Goal: Information Seeking & Learning: Get advice/opinions

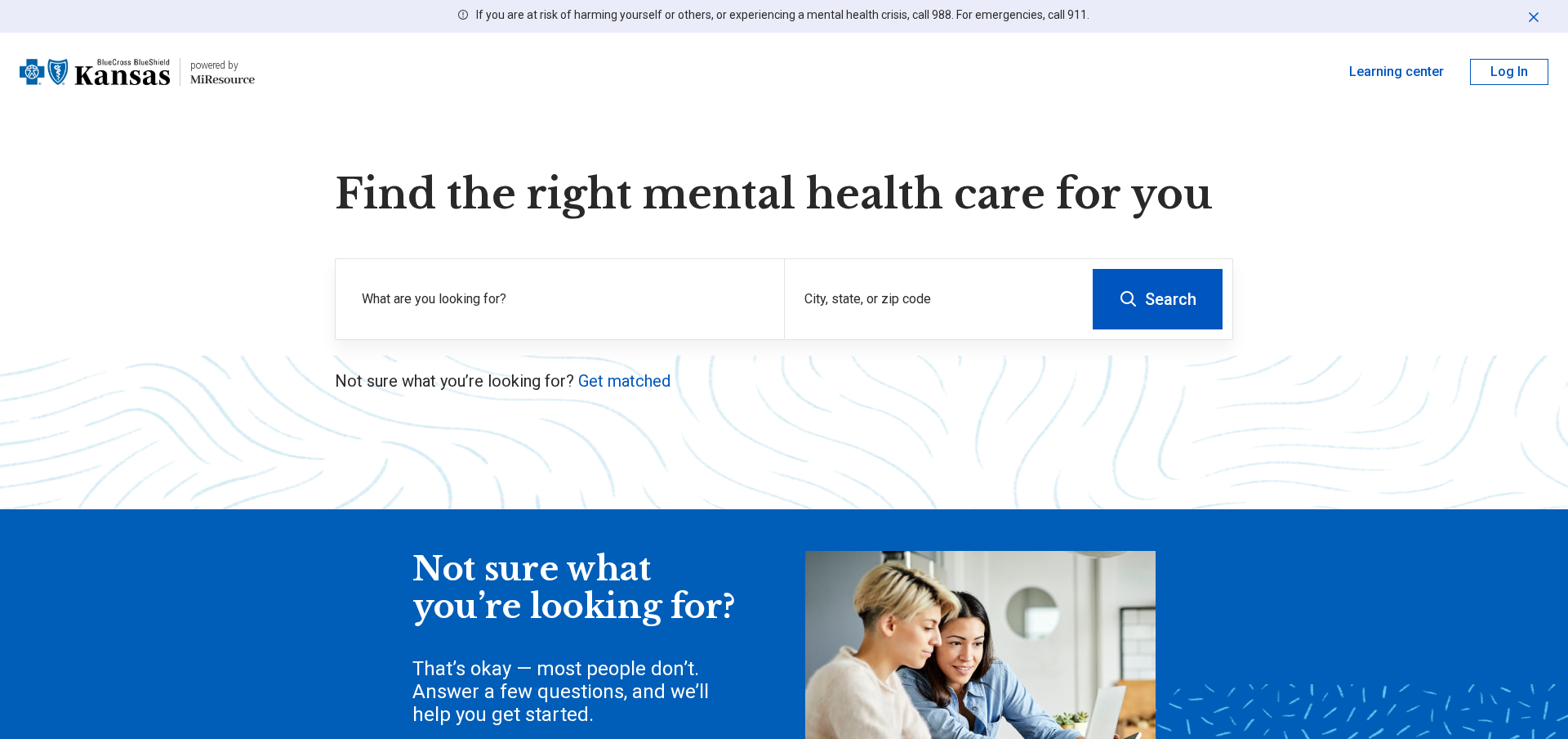
click at [508, 307] on label "What are you looking for?" at bounding box center [563, 299] width 402 height 19
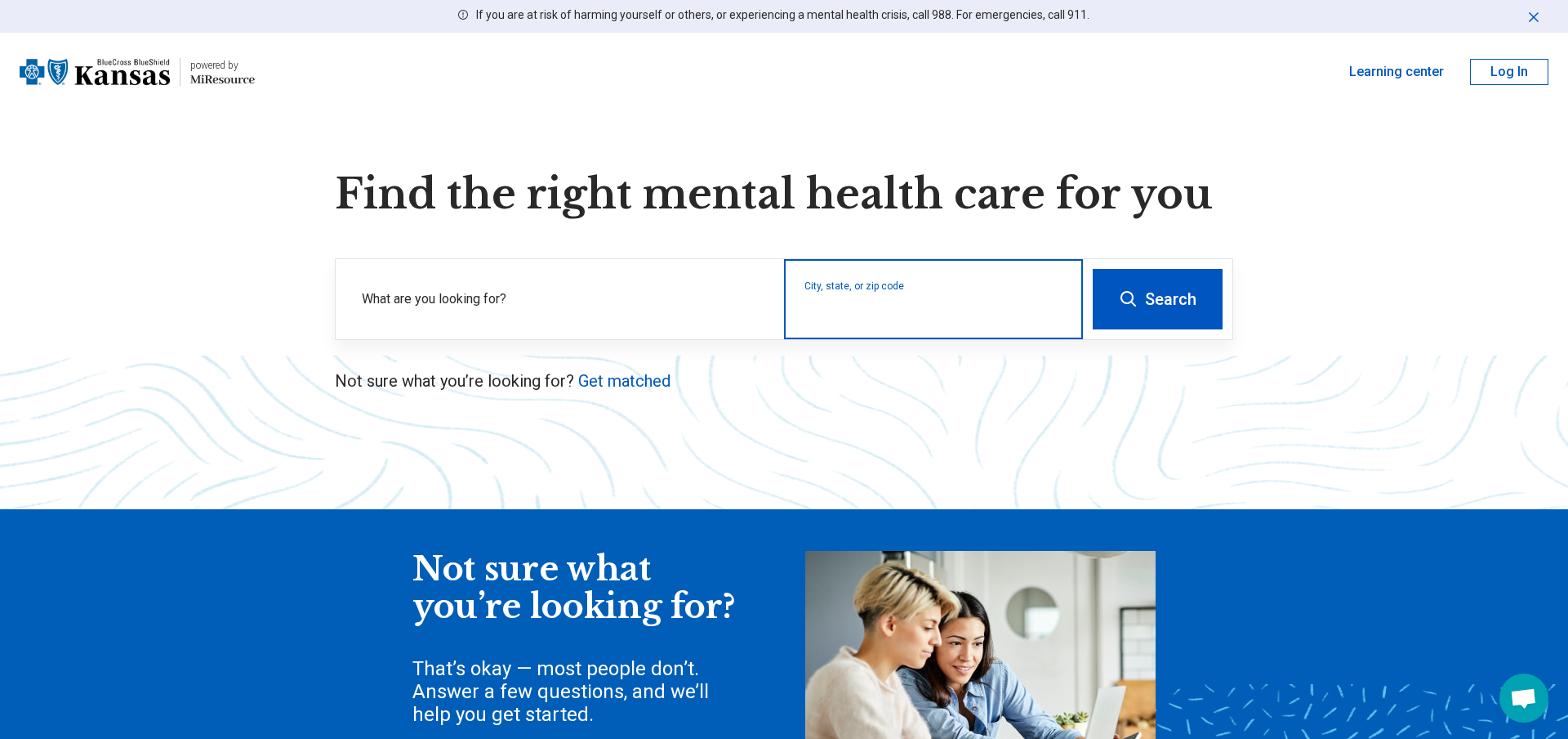
click at [877, 312] on input "City, state, or zip code" at bounding box center [934, 309] width 259 height 19
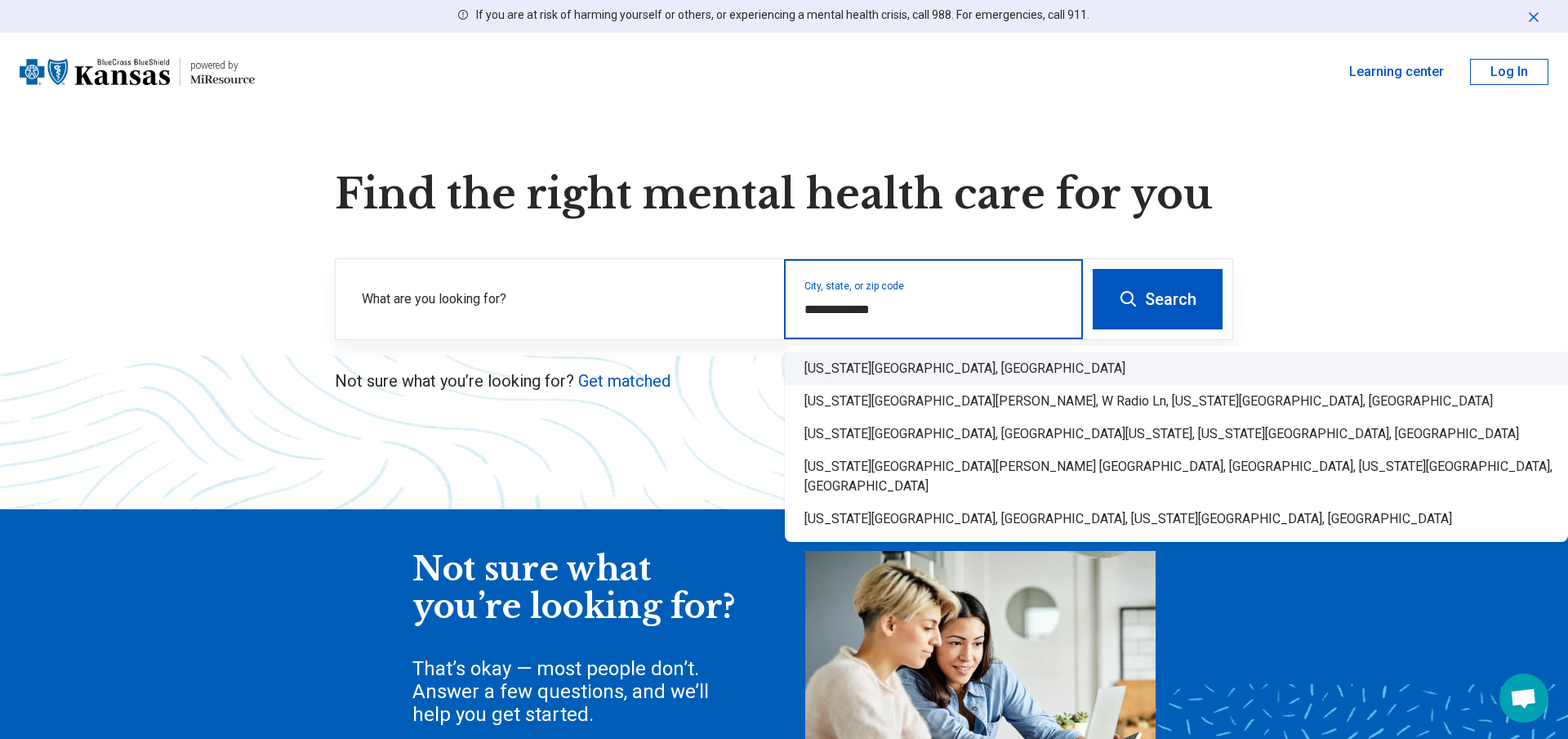
click at [861, 370] on div "[US_STATE][GEOGRAPHIC_DATA], [GEOGRAPHIC_DATA]" at bounding box center [1176, 369] width 784 height 33
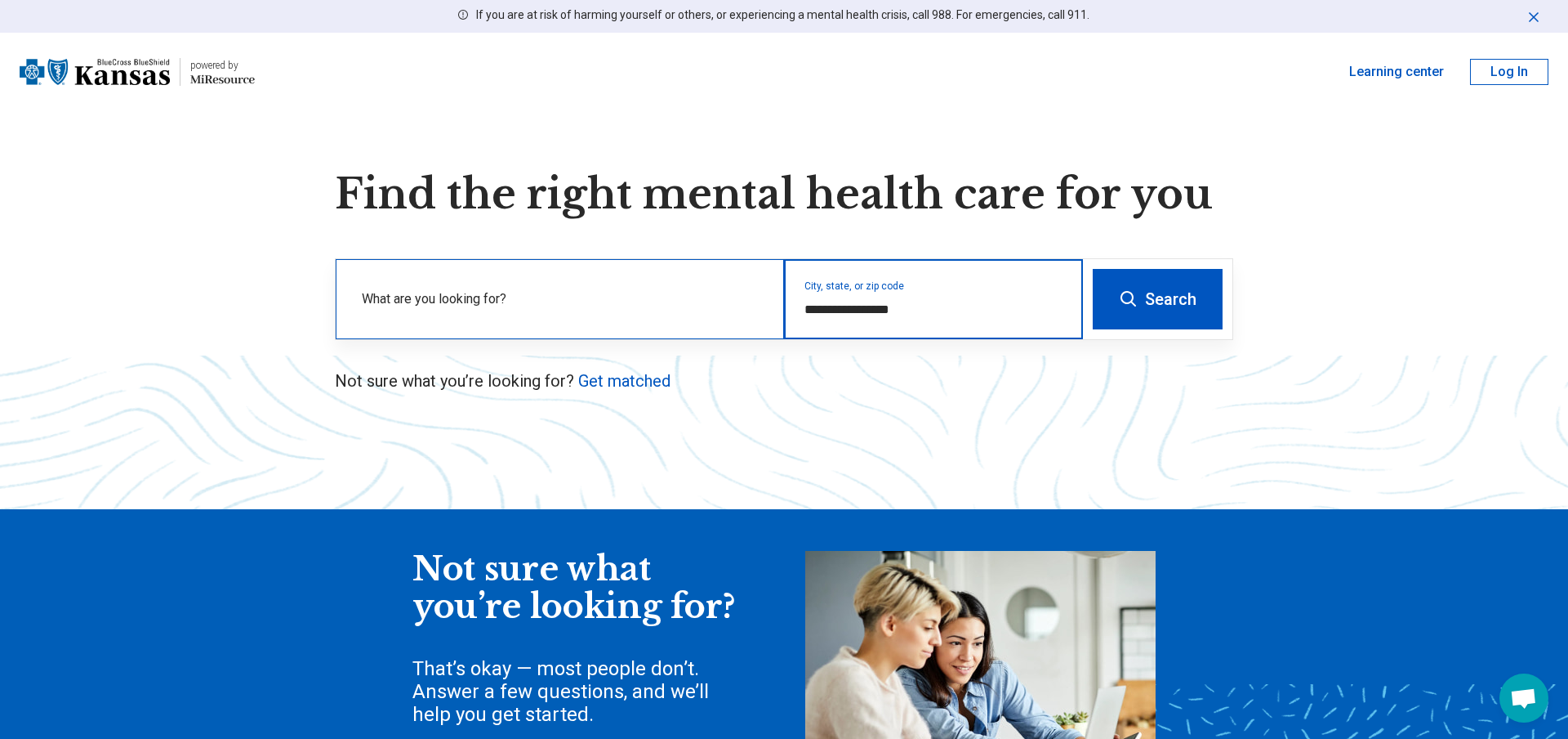
type input "**********"
click at [546, 296] on label "What are you looking for?" at bounding box center [563, 299] width 402 height 19
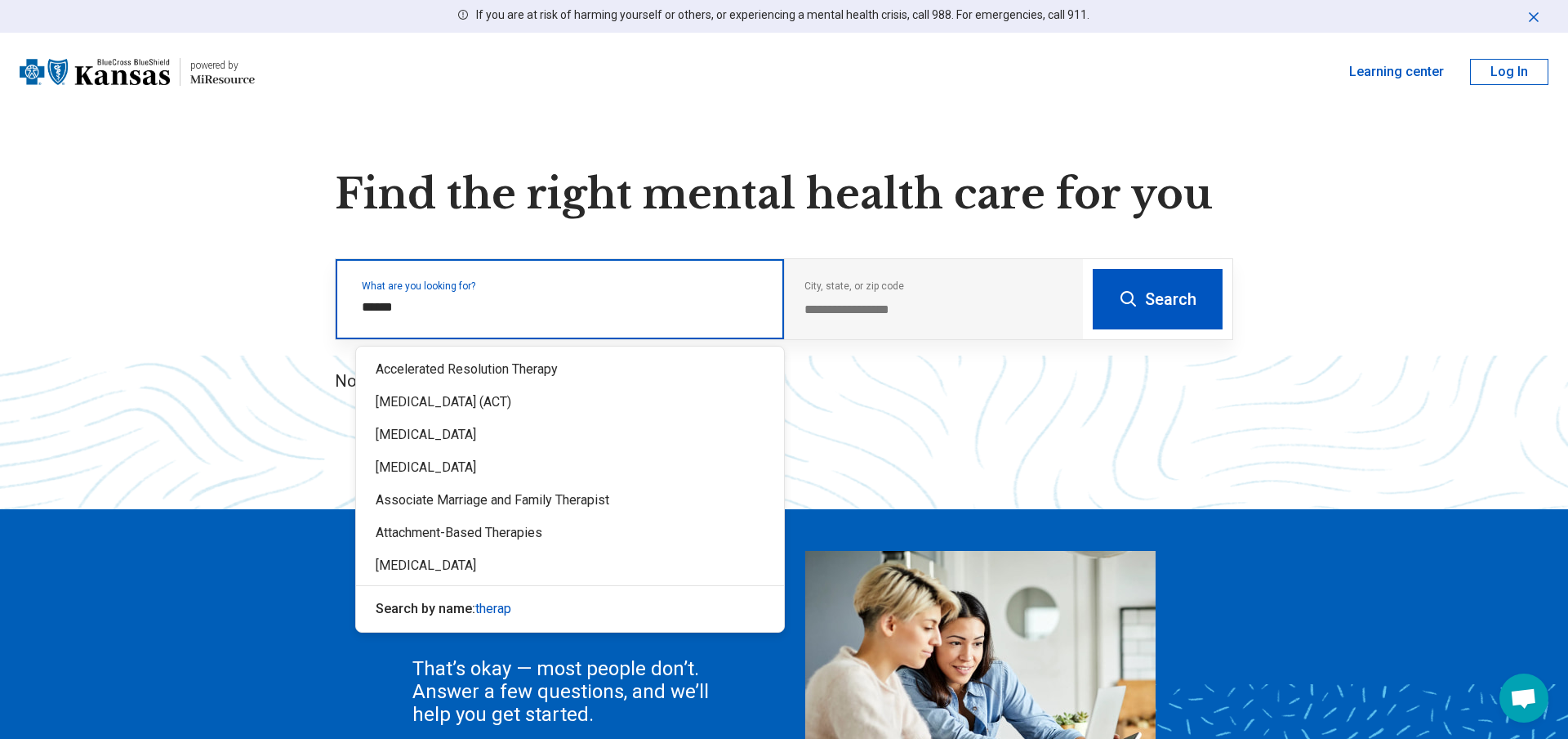
type input "*******"
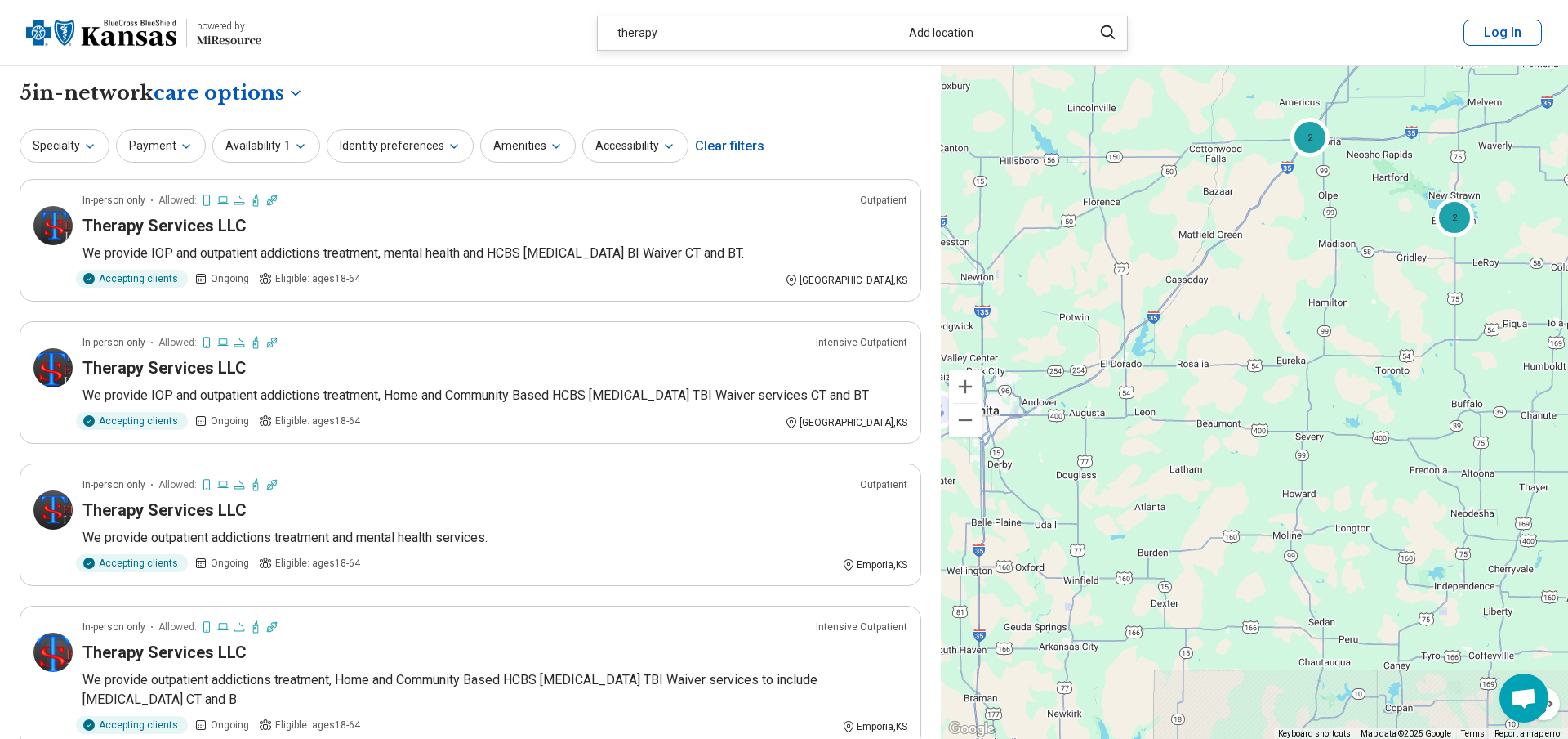
click at [1166, 310] on div "2 2" at bounding box center [1254, 403] width 627 height 674
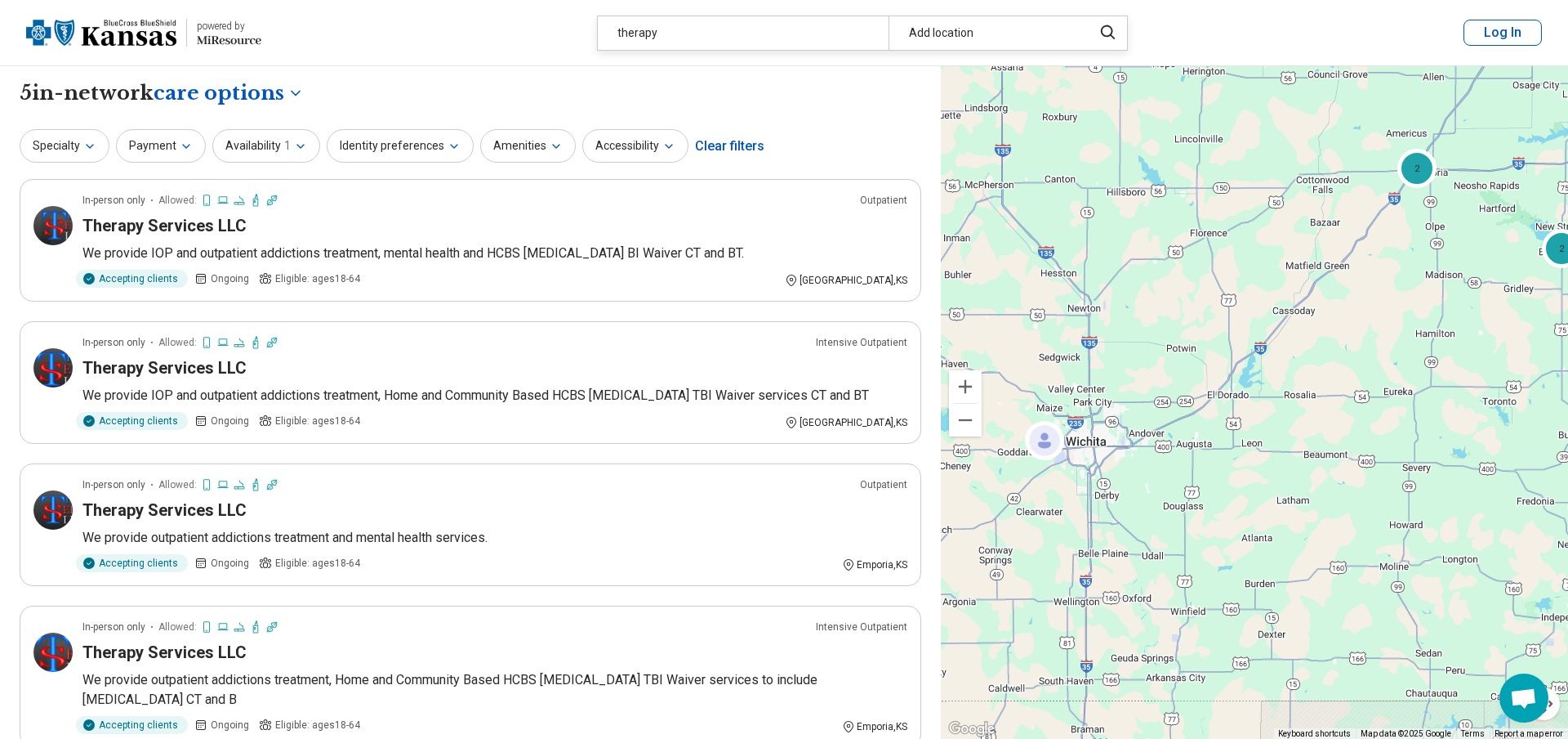
drag, startPoint x: 1232, startPoint y: 285, endPoint x: 1337, endPoint y: 315, distance: 109.2
click at [1337, 315] on div "2 2" at bounding box center [1254, 403] width 627 height 674
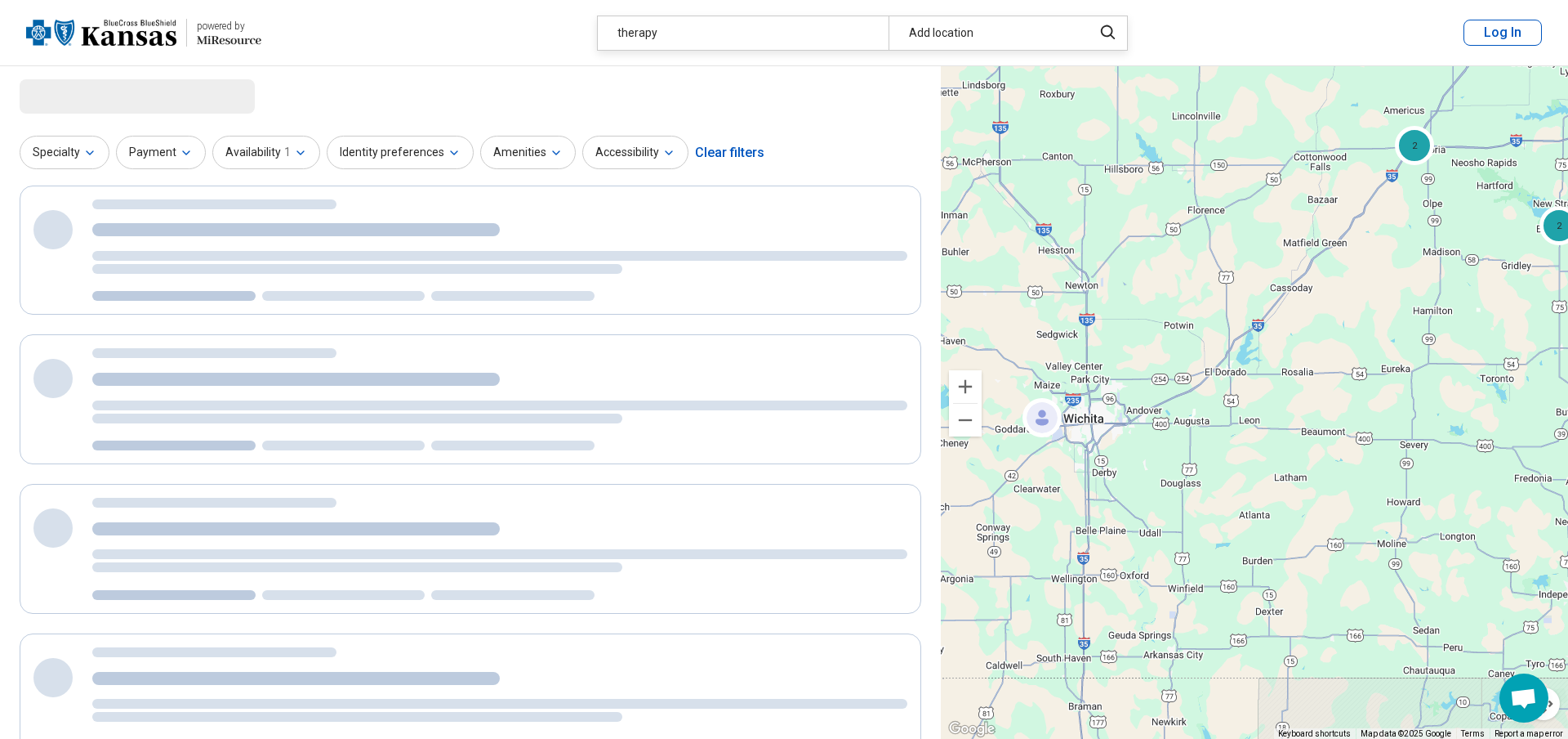
select select "***"
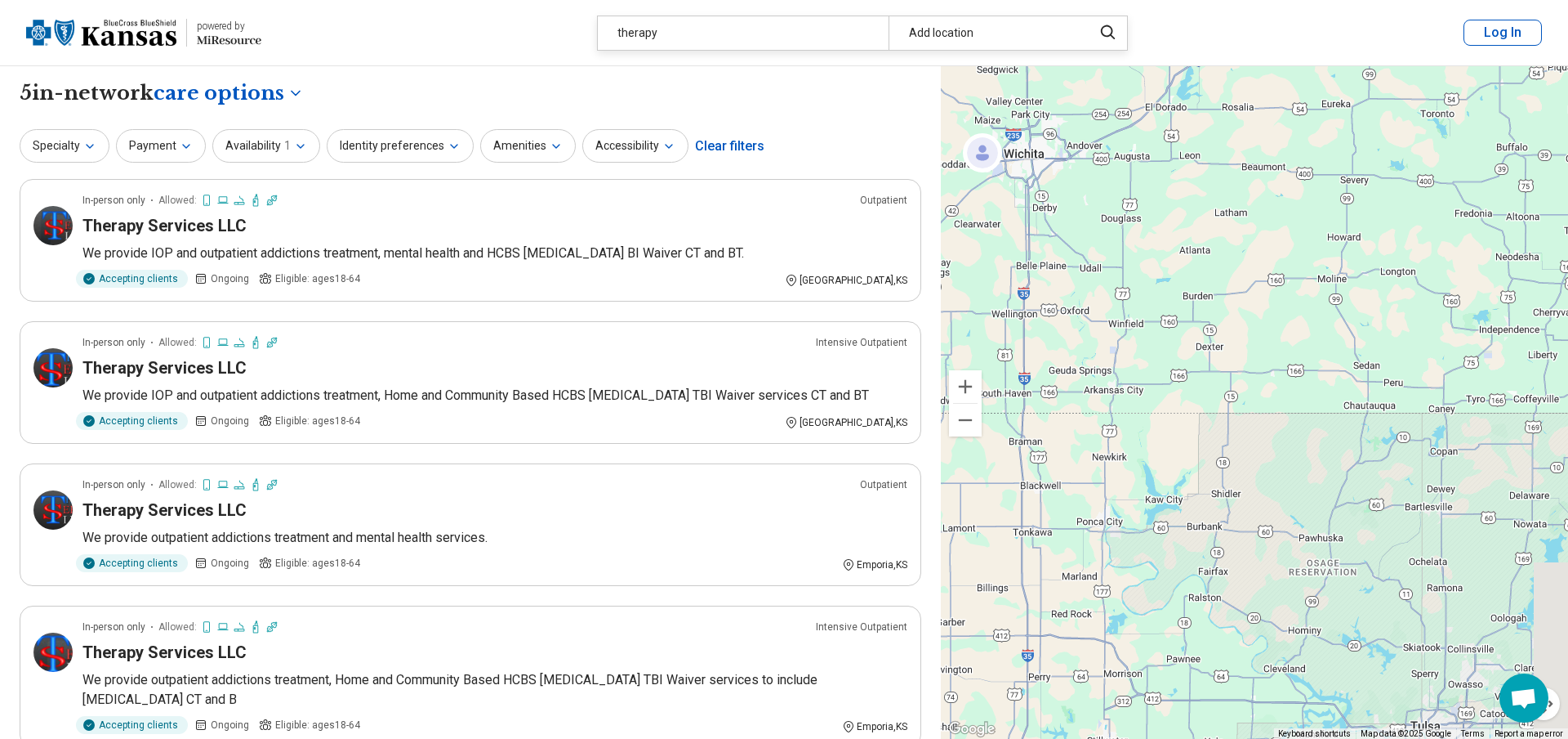
drag, startPoint x: 1301, startPoint y: 492, endPoint x: 1229, endPoint y: 166, distance: 333.9
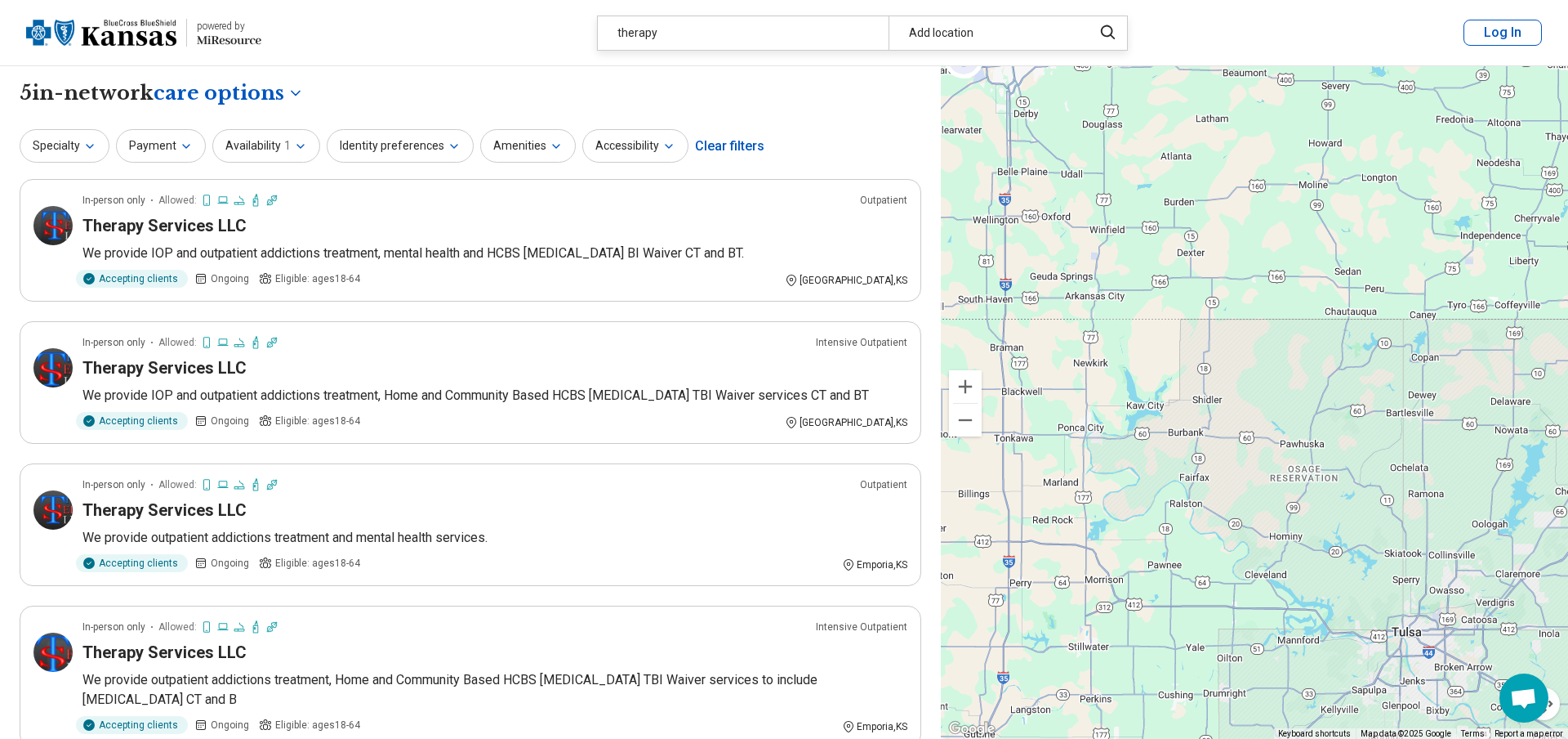
click at [1108, 297] on div "2 2" at bounding box center [1254, 403] width 627 height 674
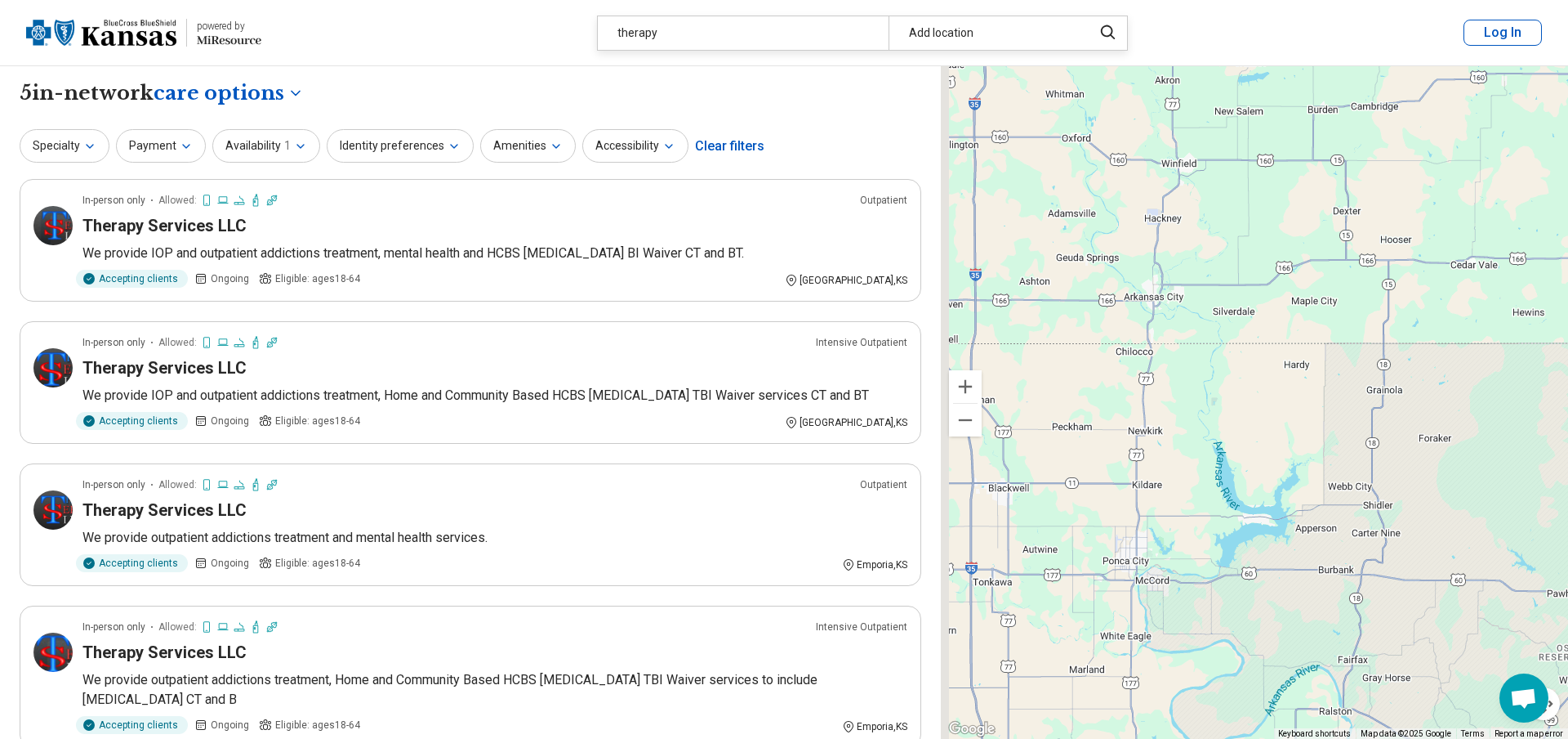
drag, startPoint x: 1077, startPoint y: 290, endPoint x: 1155, endPoint y: 290, distance: 78.0
click at [1155, 290] on div "2 2" at bounding box center [1254, 403] width 627 height 674
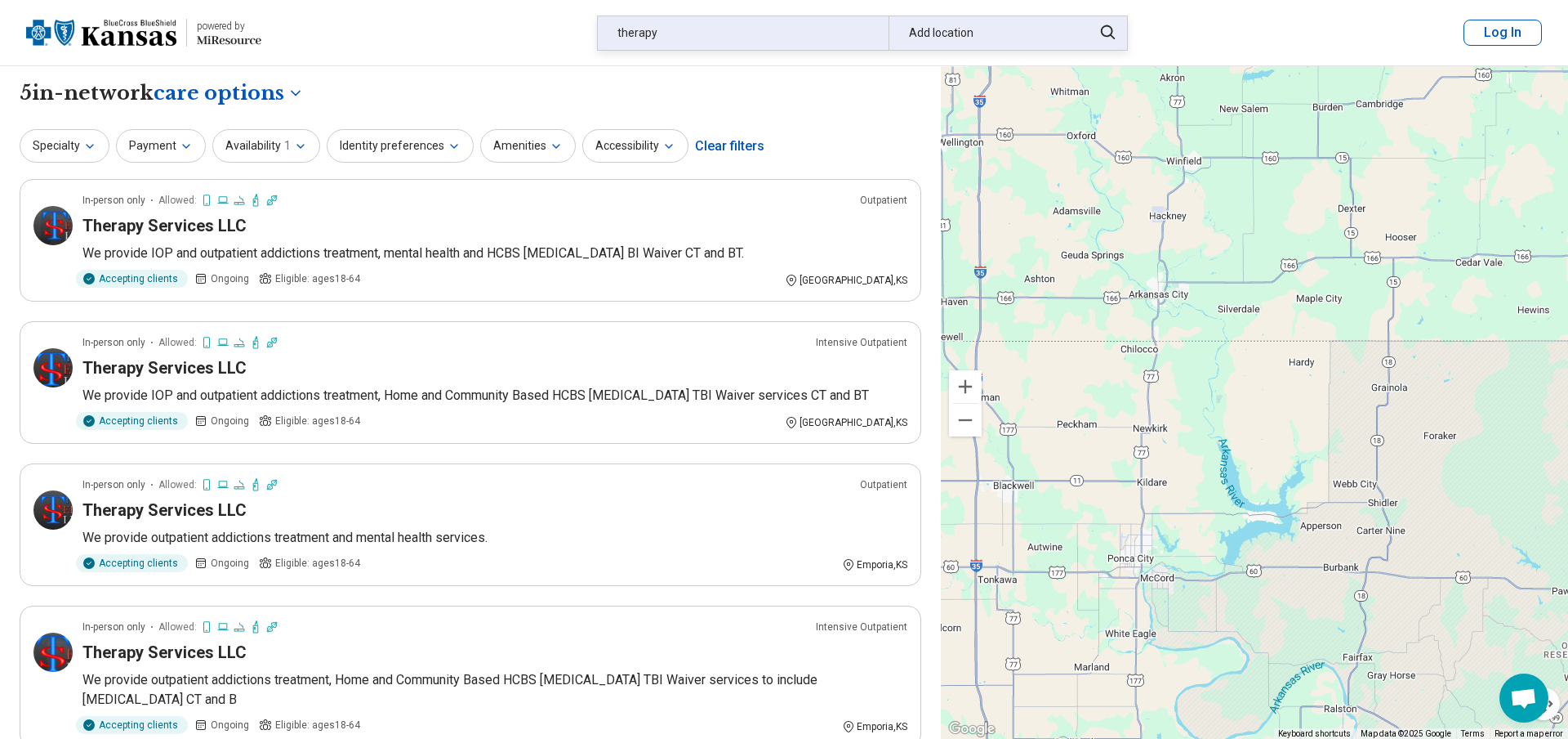
click at [993, 34] on div "Add location" at bounding box center [985, 33] width 194 height 33
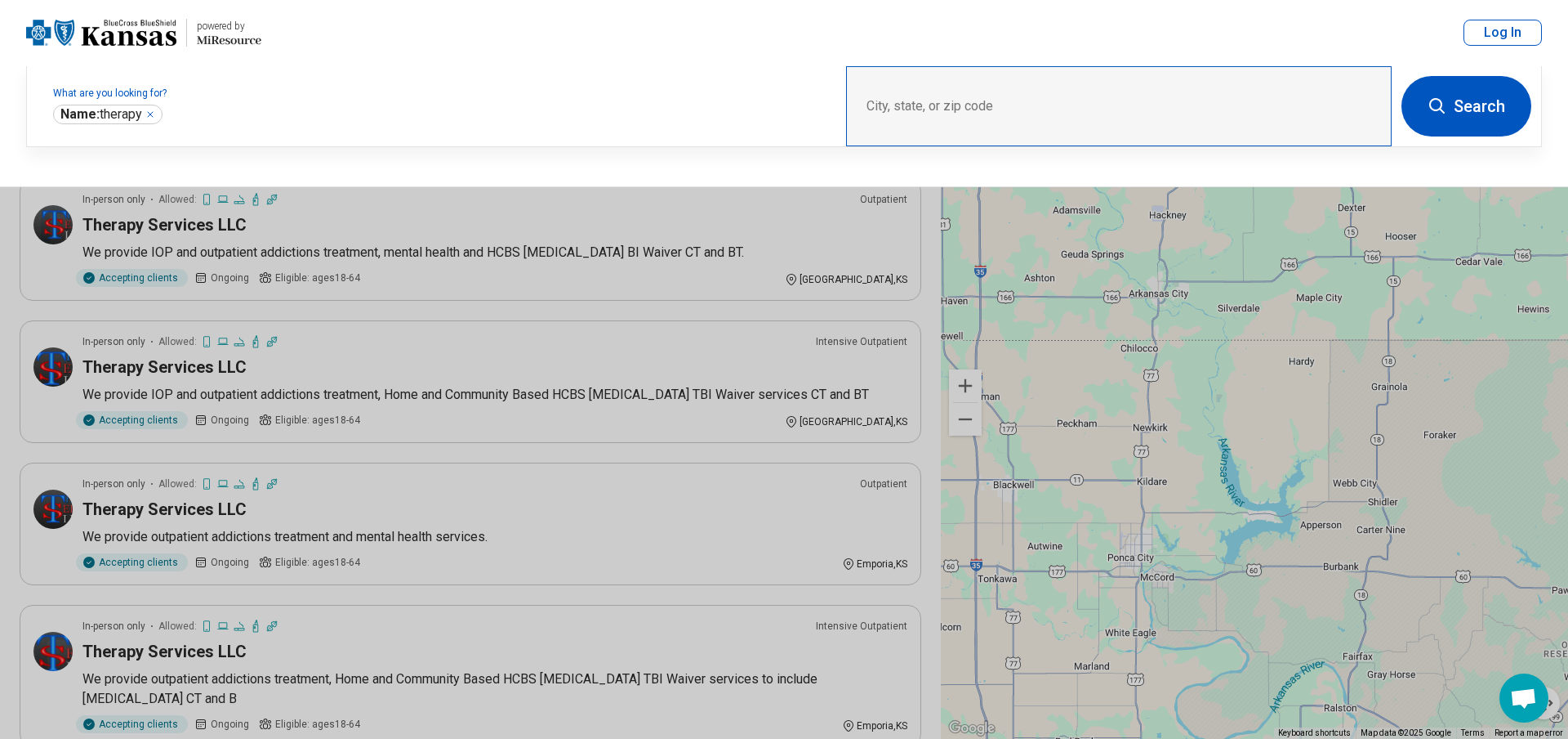
click at [947, 108] on div "City, state, or zip code" at bounding box center [1119, 106] width 546 height 80
click at [964, 100] on div "City, state, or zip code" at bounding box center [1119, 106] width 546 height 80
click at [865, 99] on div "City, state, or zip code" at bounding box center [1119, 106] width 546 height 80
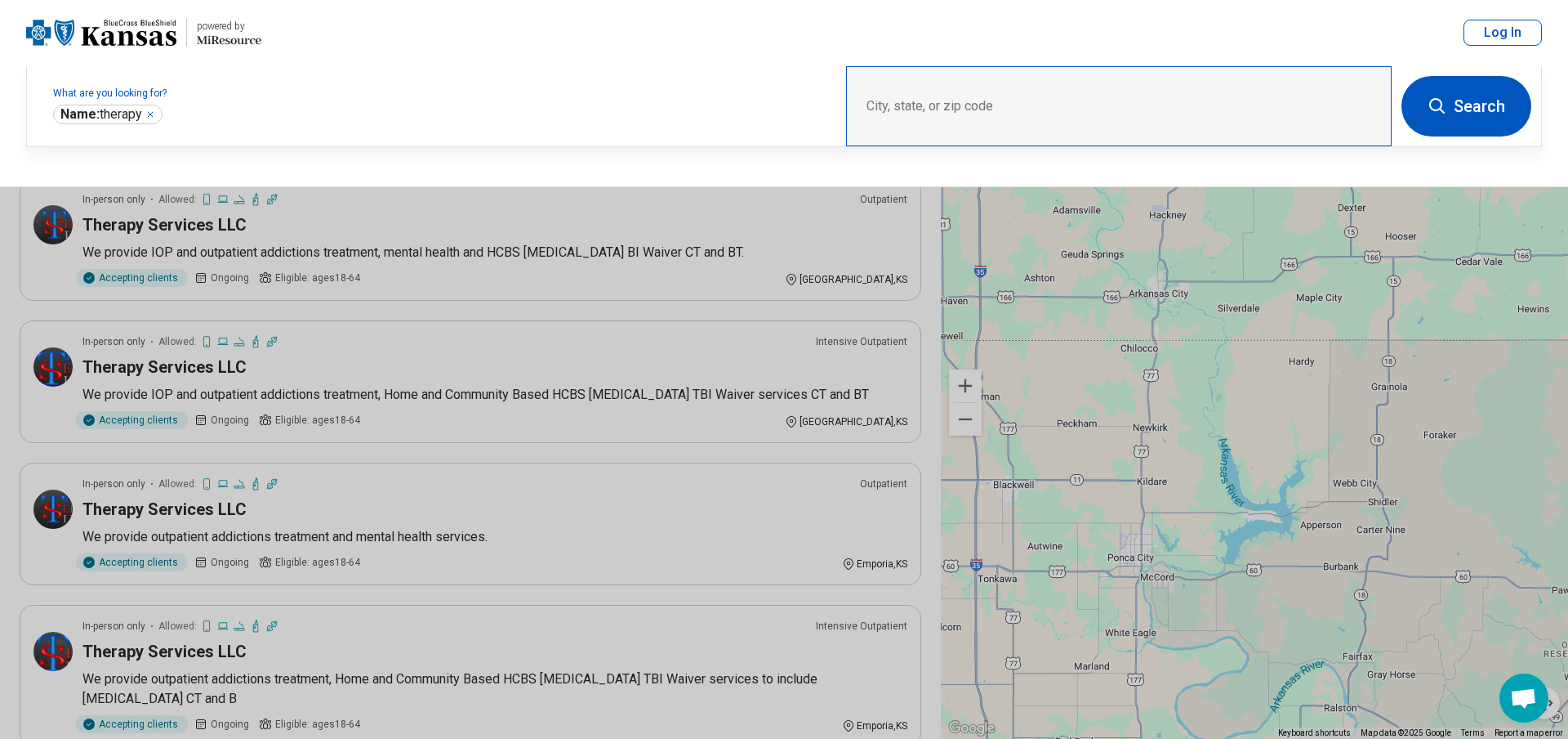
click at [886, 105] on div "City, state, or zip code" at bounding box center [1119, 106] width 546 height 80
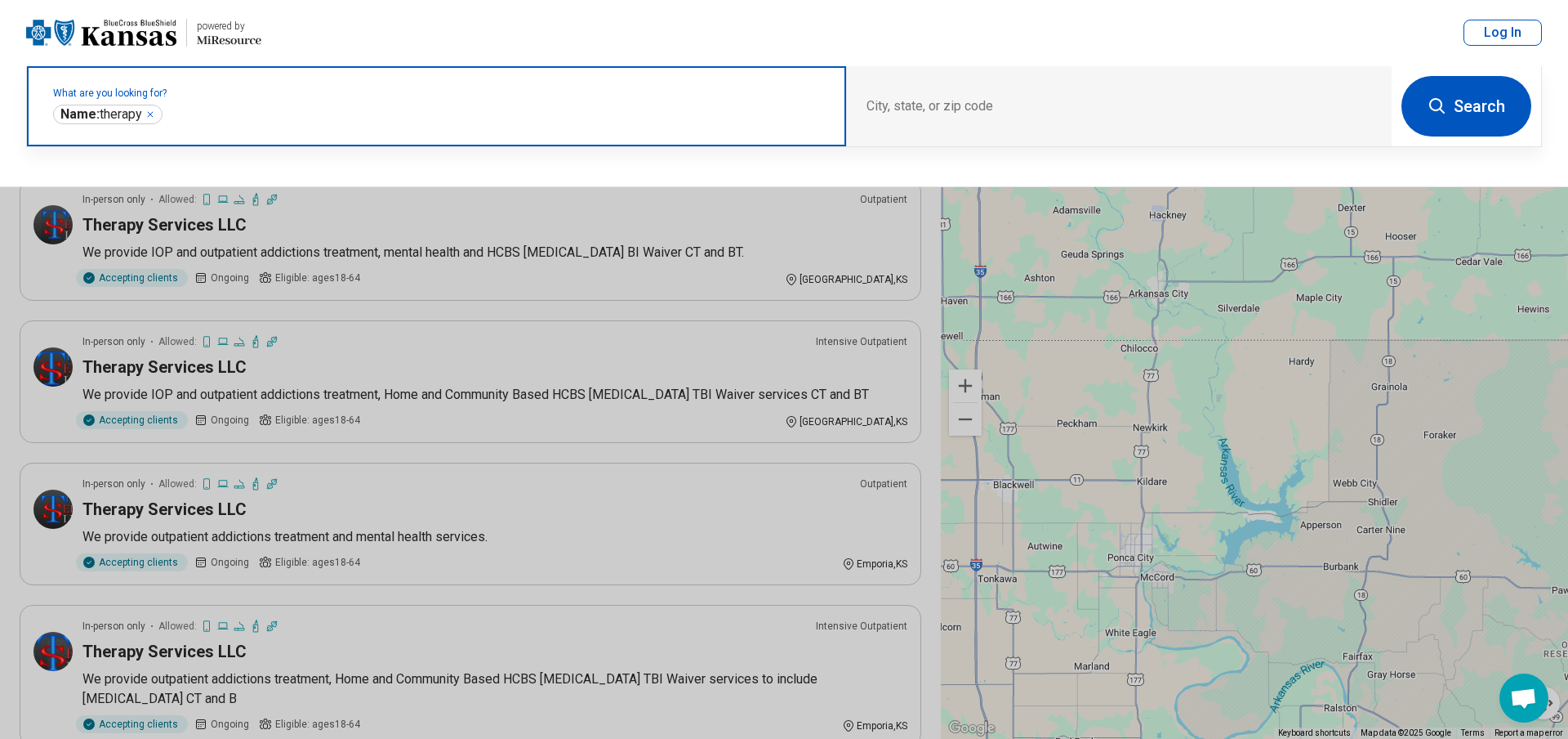
click at [152, 113] on icon "Remove" at bounding box center [150, 114] width 10 height 10
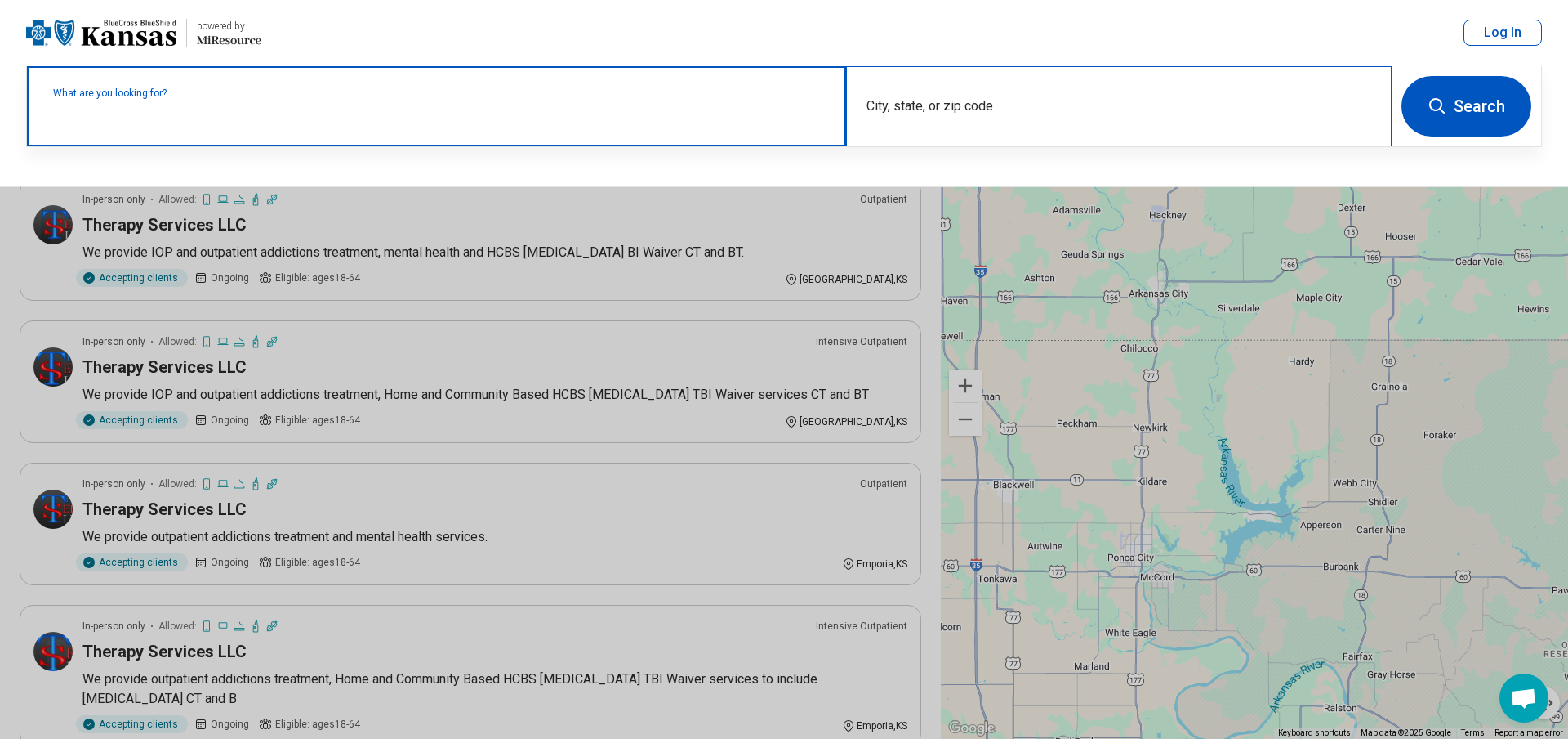
click at [903, 104] on div "City, state, or zip code" at bounding box center [1119, 106] width 546 height 80
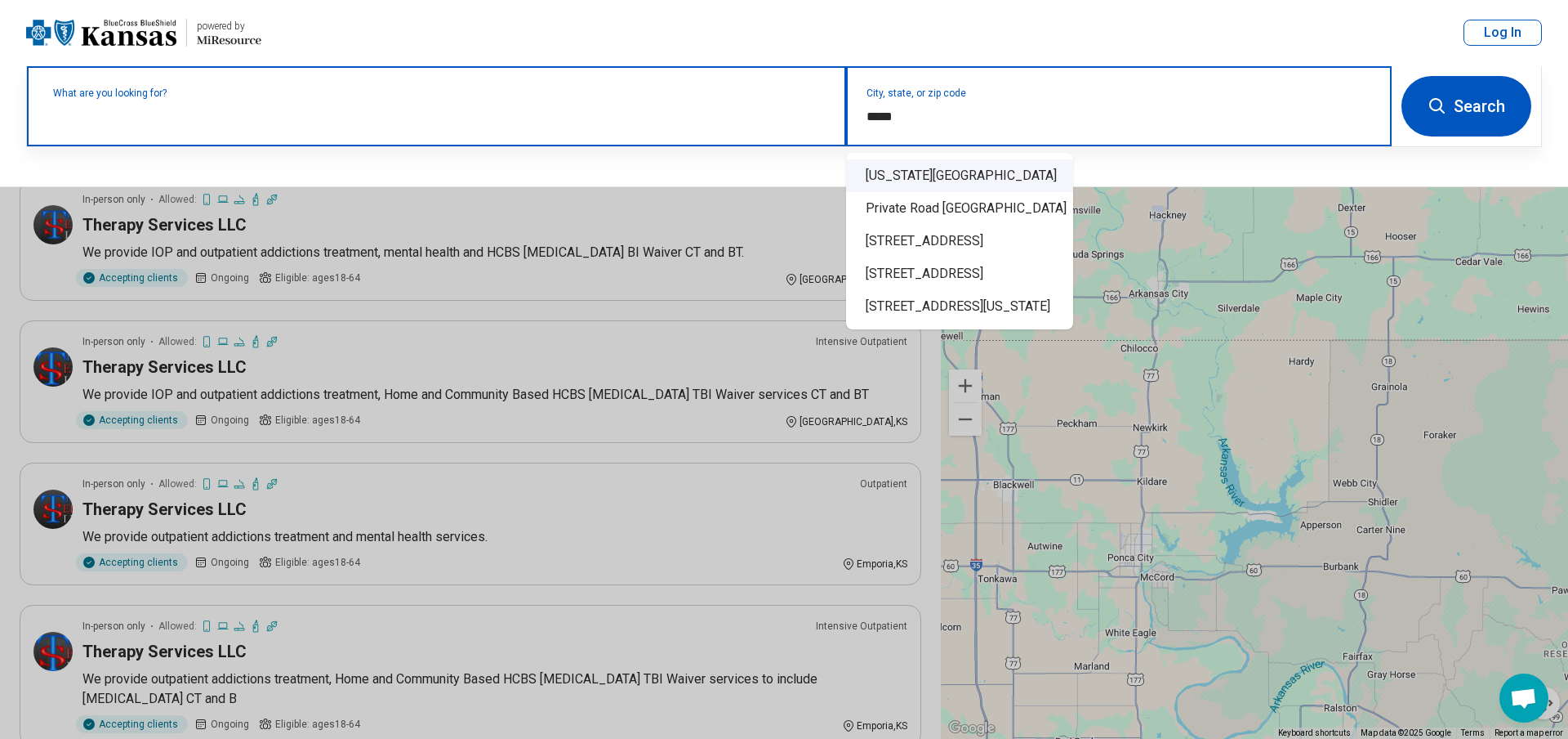
click at [907, 168] on div "[US_STATE][GEOGRAPHIC_DATA]" at bounding box center [959, 176] width 227 height 33
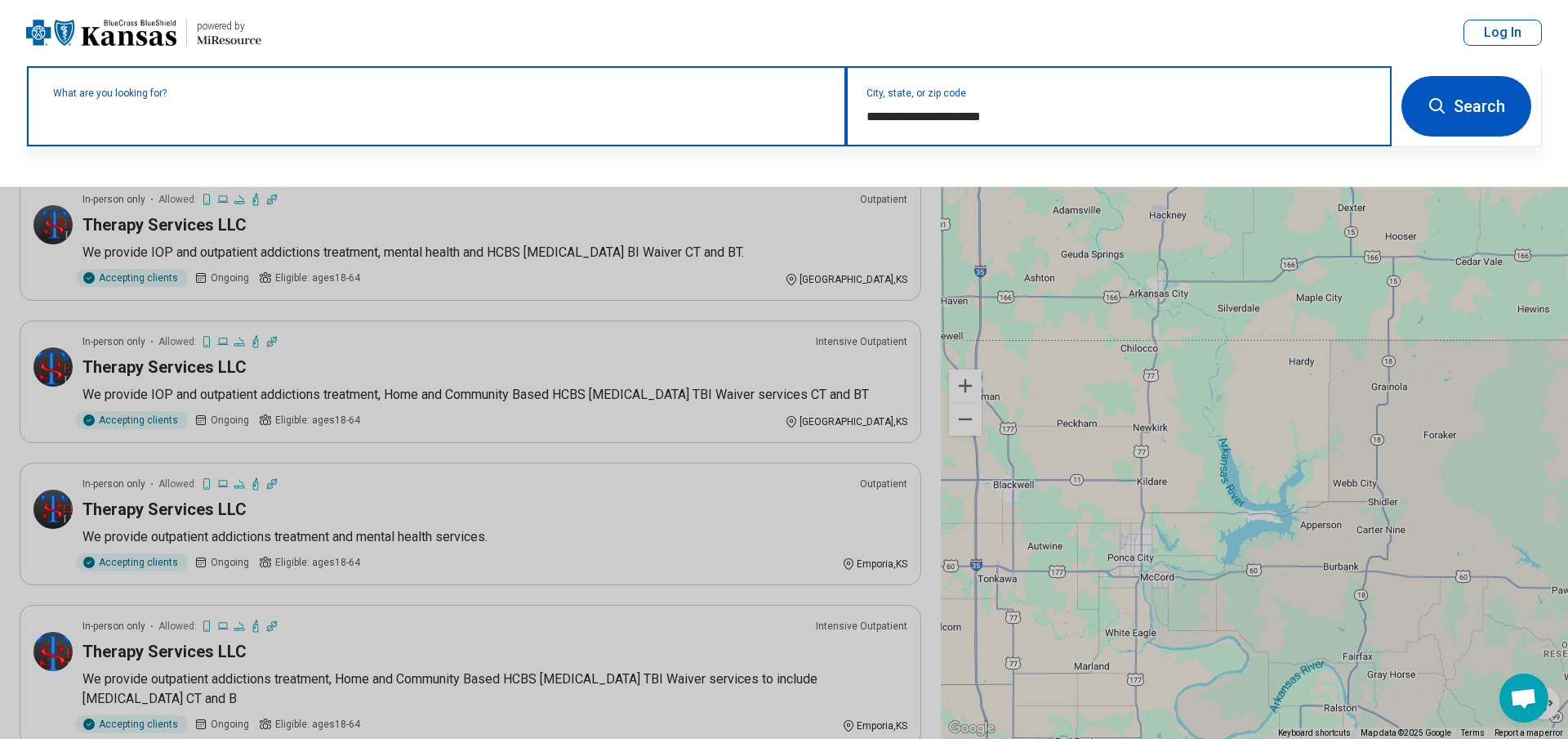
type input "**********"
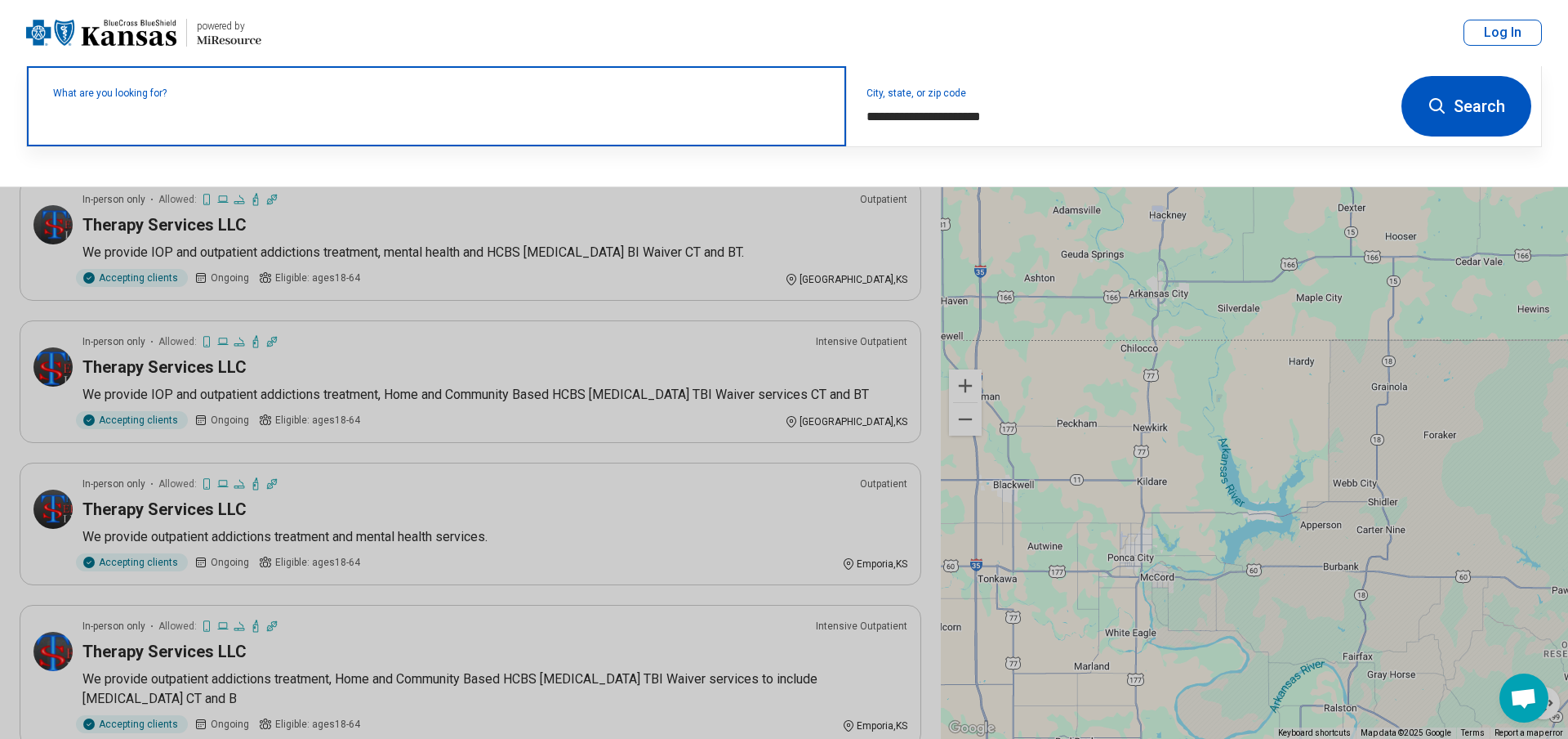
click at [1467, 102] on button "Search" at bounding box center [1466, 107] width 130 height 61
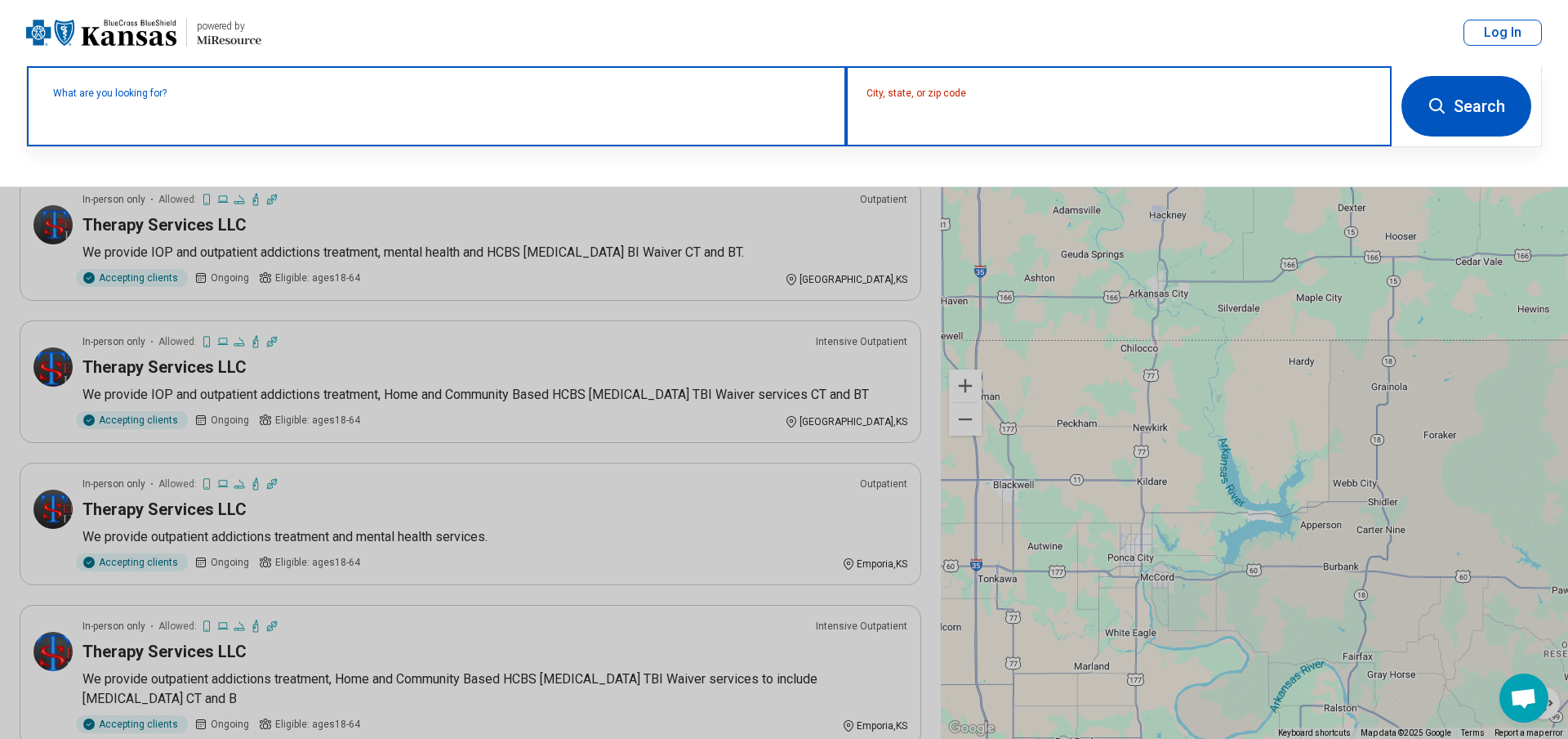
click at [921, 112] on input "City, state, or zip code" at bounding box center [1119, 116] width 505 height 19
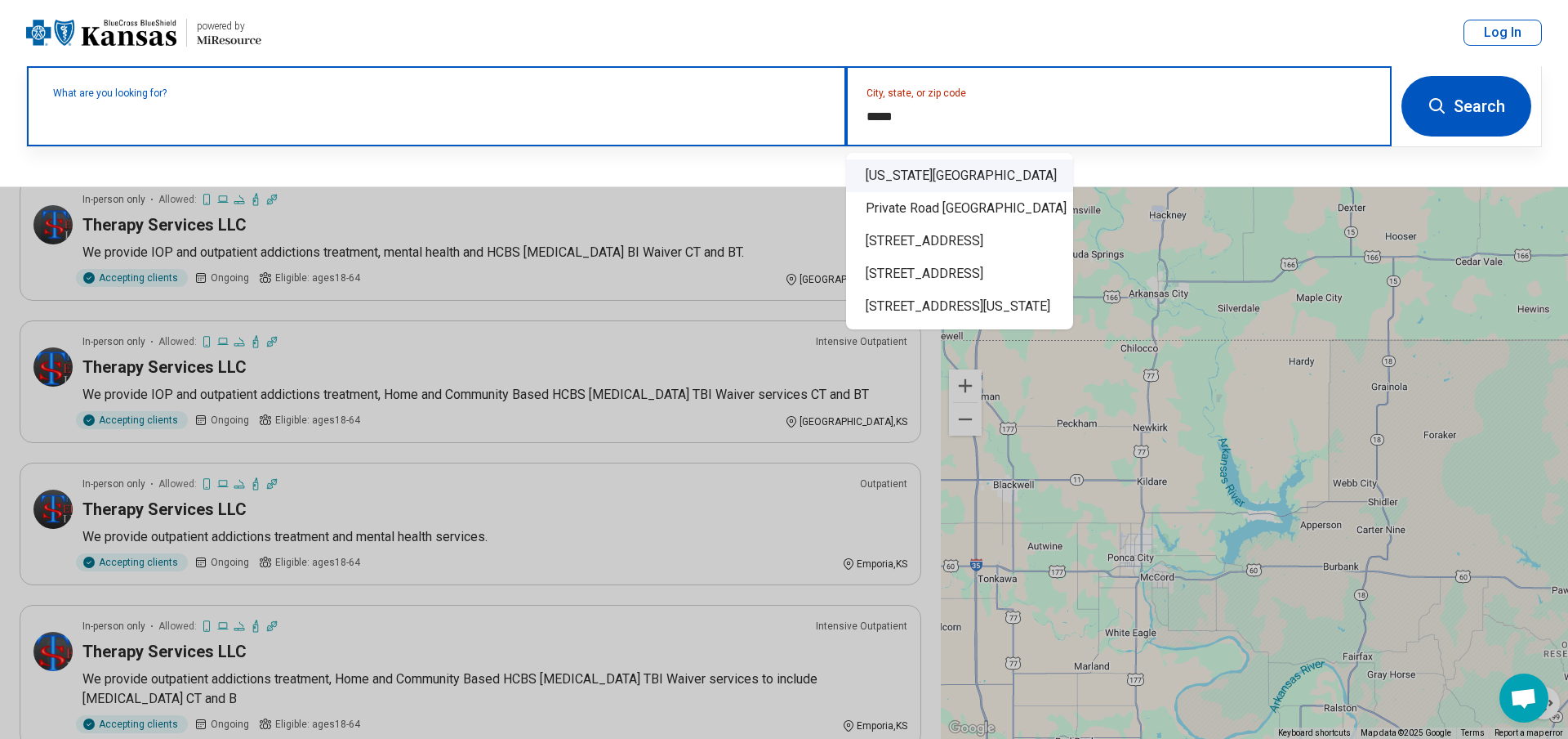
click at [927, 170] on div "[US_STATE][GEOGRAPHIC_DATA]" at bounding box center [959, 176] width 227 height 33
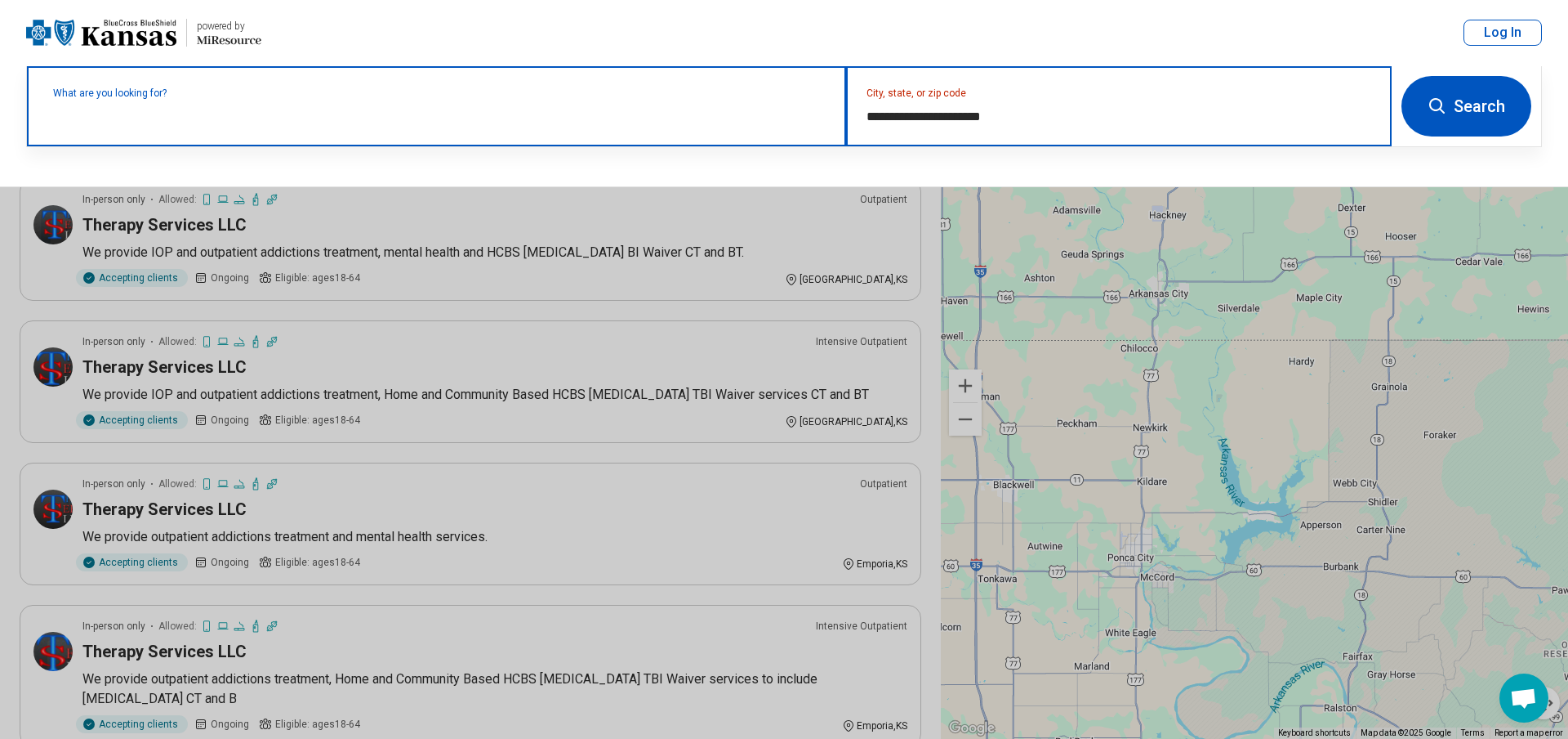
type input "**********"
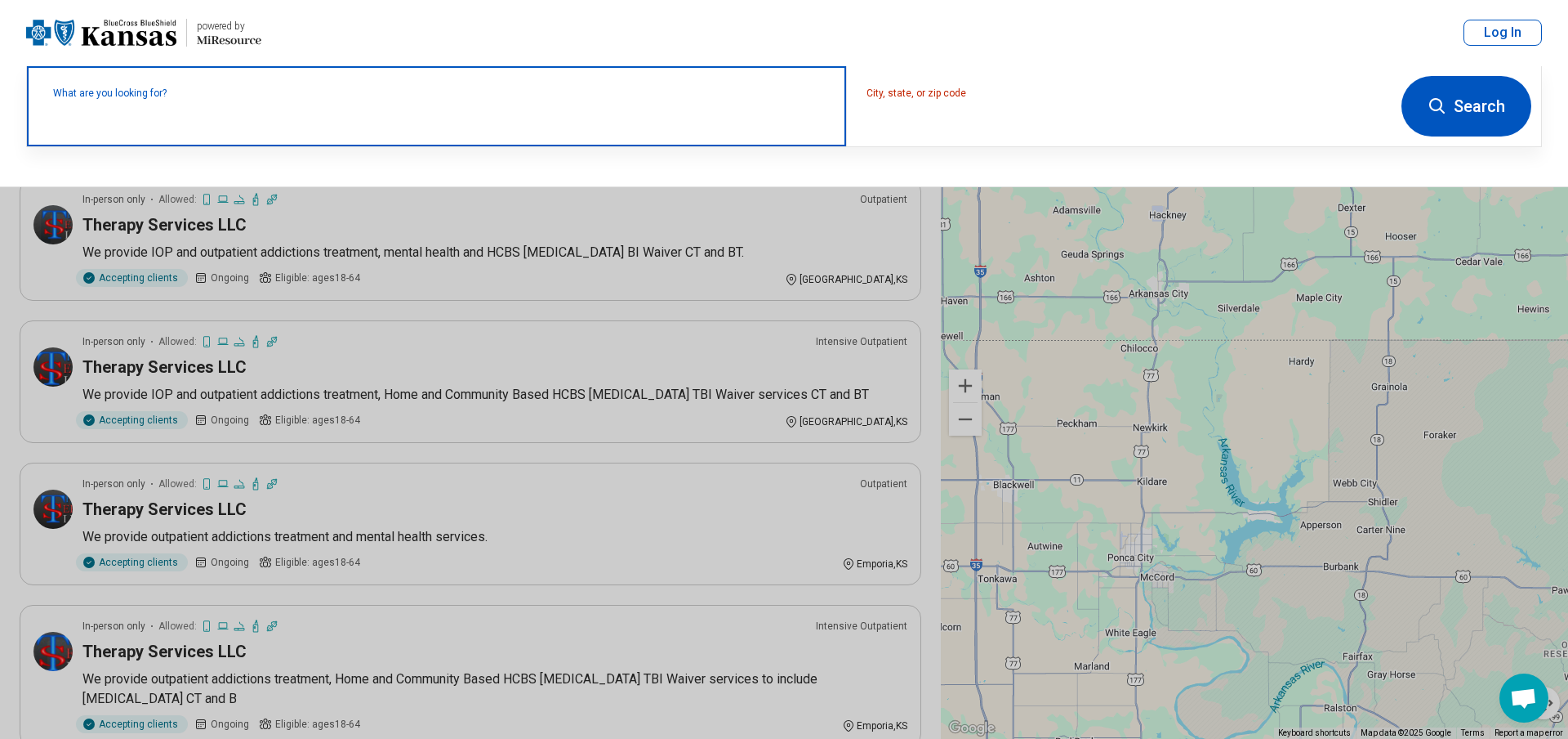
click at [1453, 120] on button "Search" at bounding box center [1466, 107] width 130 height 61
click at [1088, 493] on button at bounding box center [784, 370] width 1568 height 739
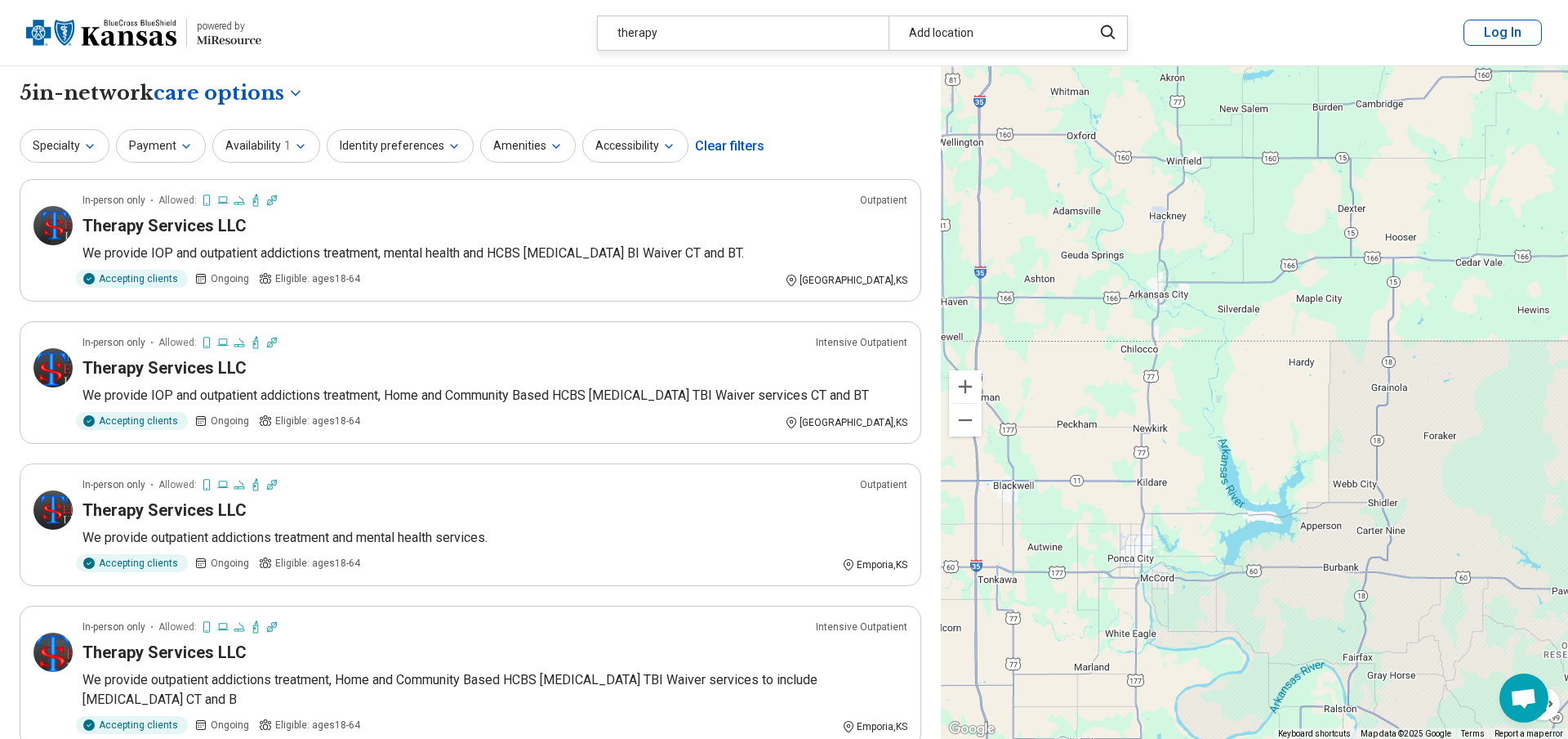
click at [228, 92] on body "**********" at bounding box center [784, 709] width 1568 height 1417
click at [367, 101] on body "**********" at bounding box center [784, 709] width 1568 height 1417
click at [131, 38] on img at bounding box center [101, 32] width 151 height 40
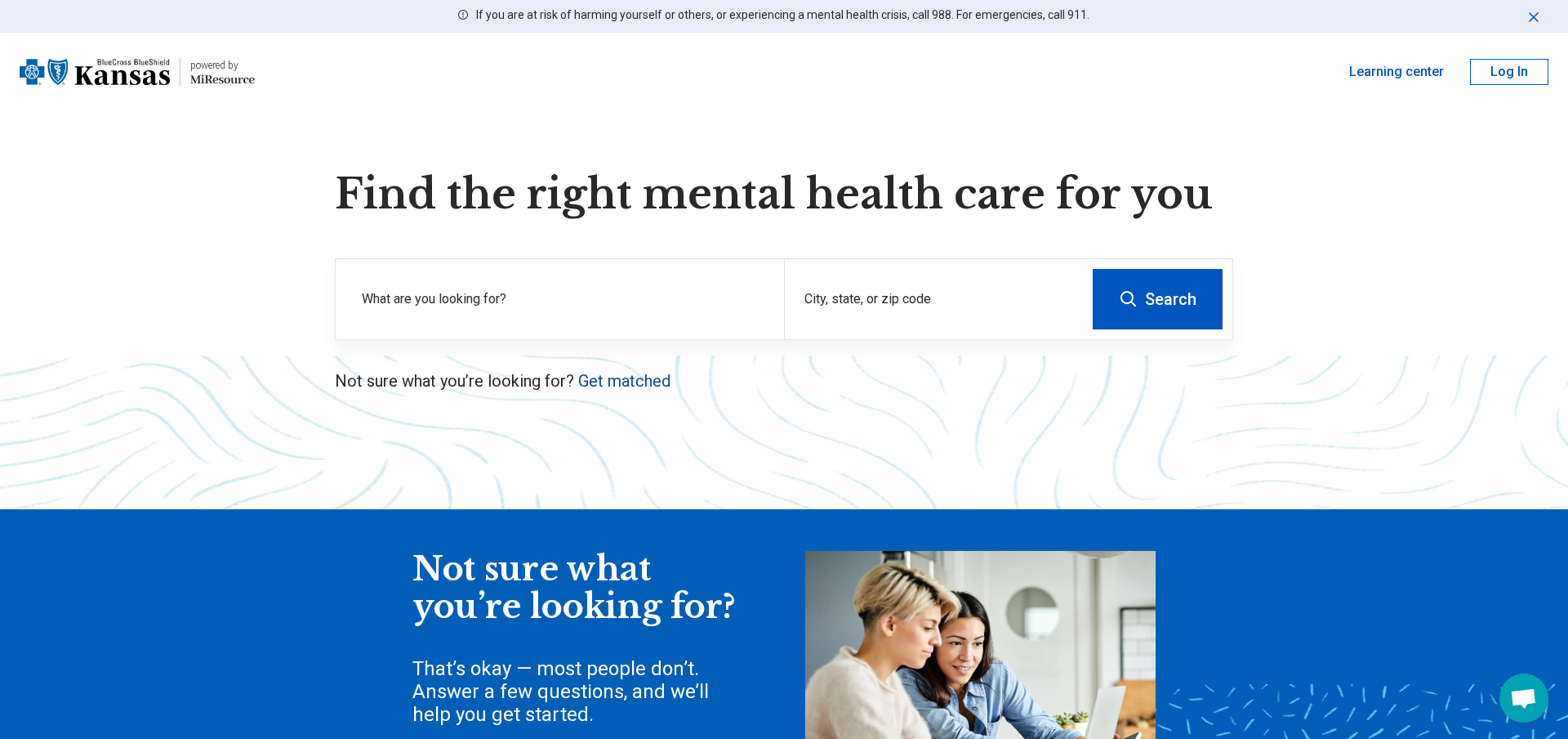
click at [646, 379] on link "Get matched" at bounding box center [624, 381] width 92 height 19
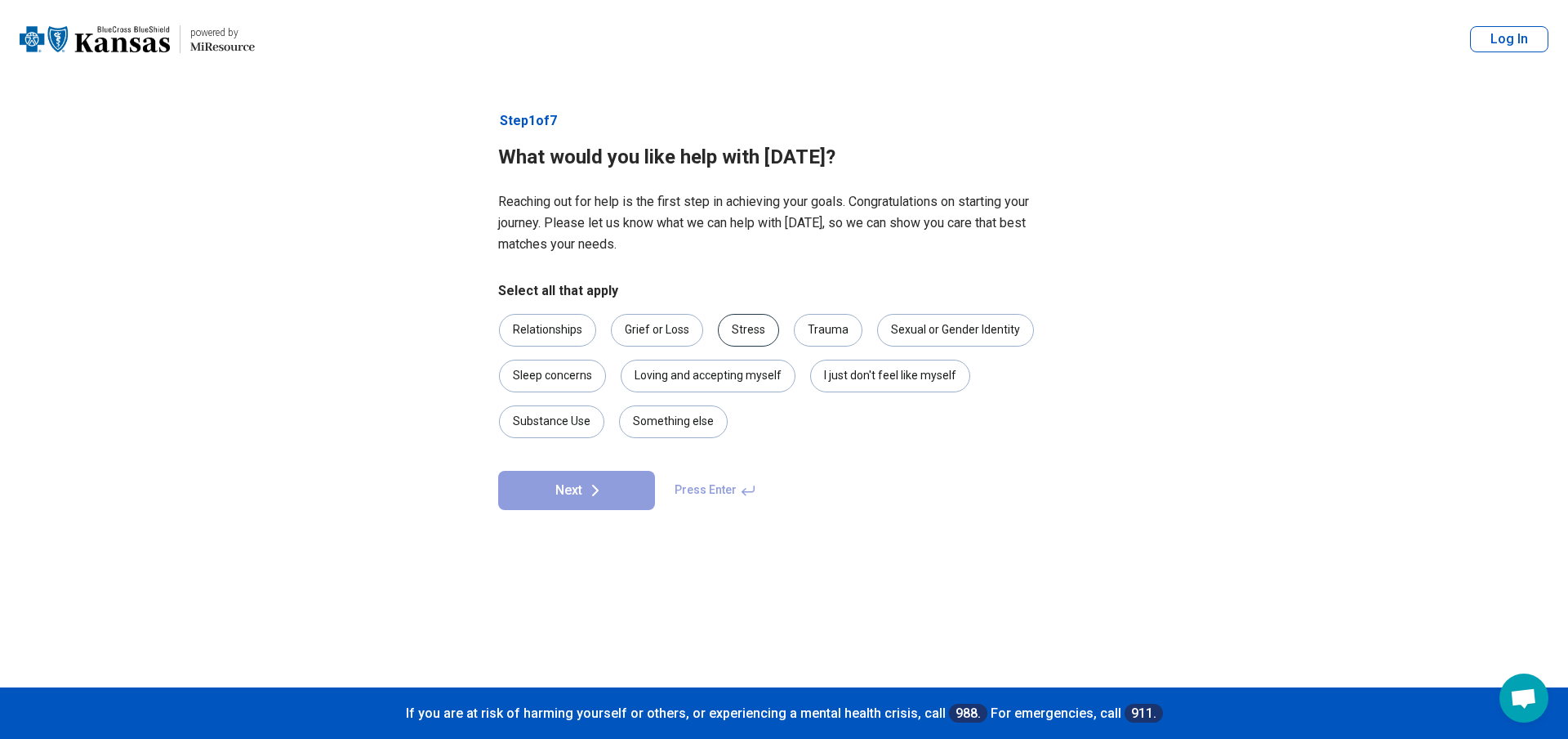
click at [750, 333] on div "Stress" at bounding box center [748, 330] width 62 height 33
click at [573, 370] on div "Sleep concerns" at bounding box center [552, 376] width 107 height 33
click at [877, 380] on div "I just don't feel like myself" at bounding box center [890, 376] width 160 height 33
click at [611, 490] on button "Next" at bounding box center [576, 490] width 157 height 40
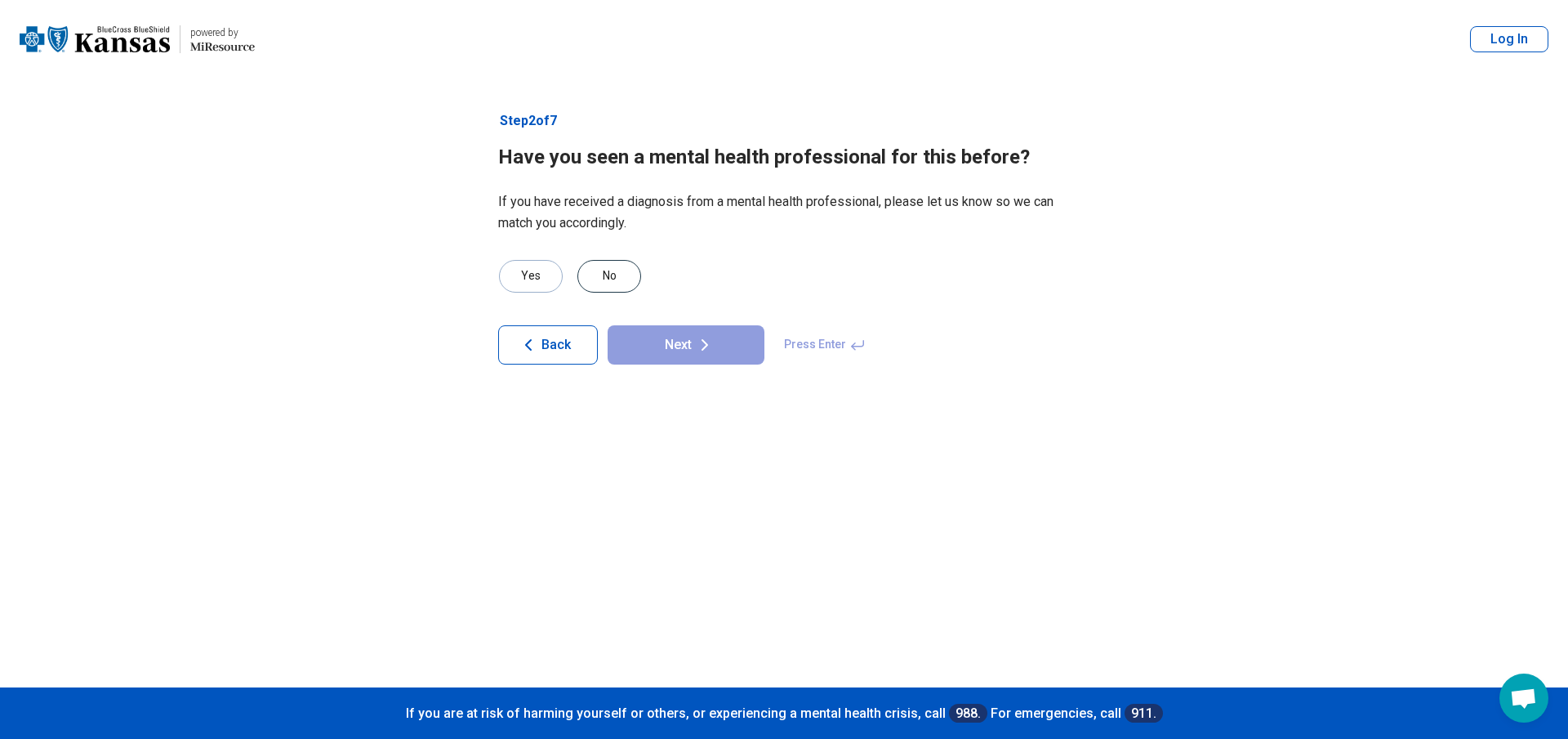
click at [607, 278] on div "No" at bounding box center [609, 277] width 63 height 33
click at [660, 346] on button "Next" at bounding box center [685, 345] width 157 height 40
click at [616, 268] on div "No" at bounding box center [609, 277] width 63 height 33
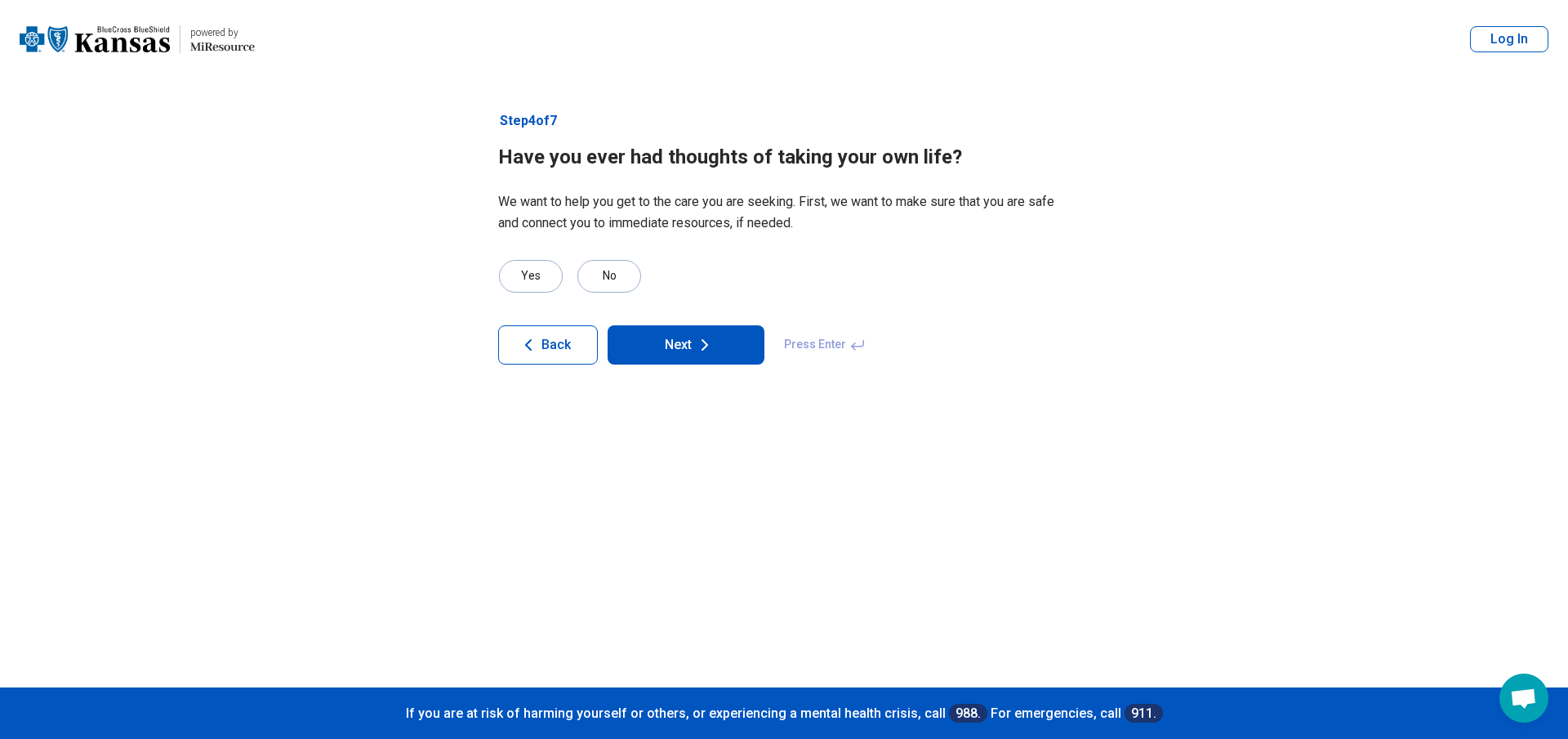
click at [685, 345] on button "Next" at bounding box center [685, 345] width 157 height 40
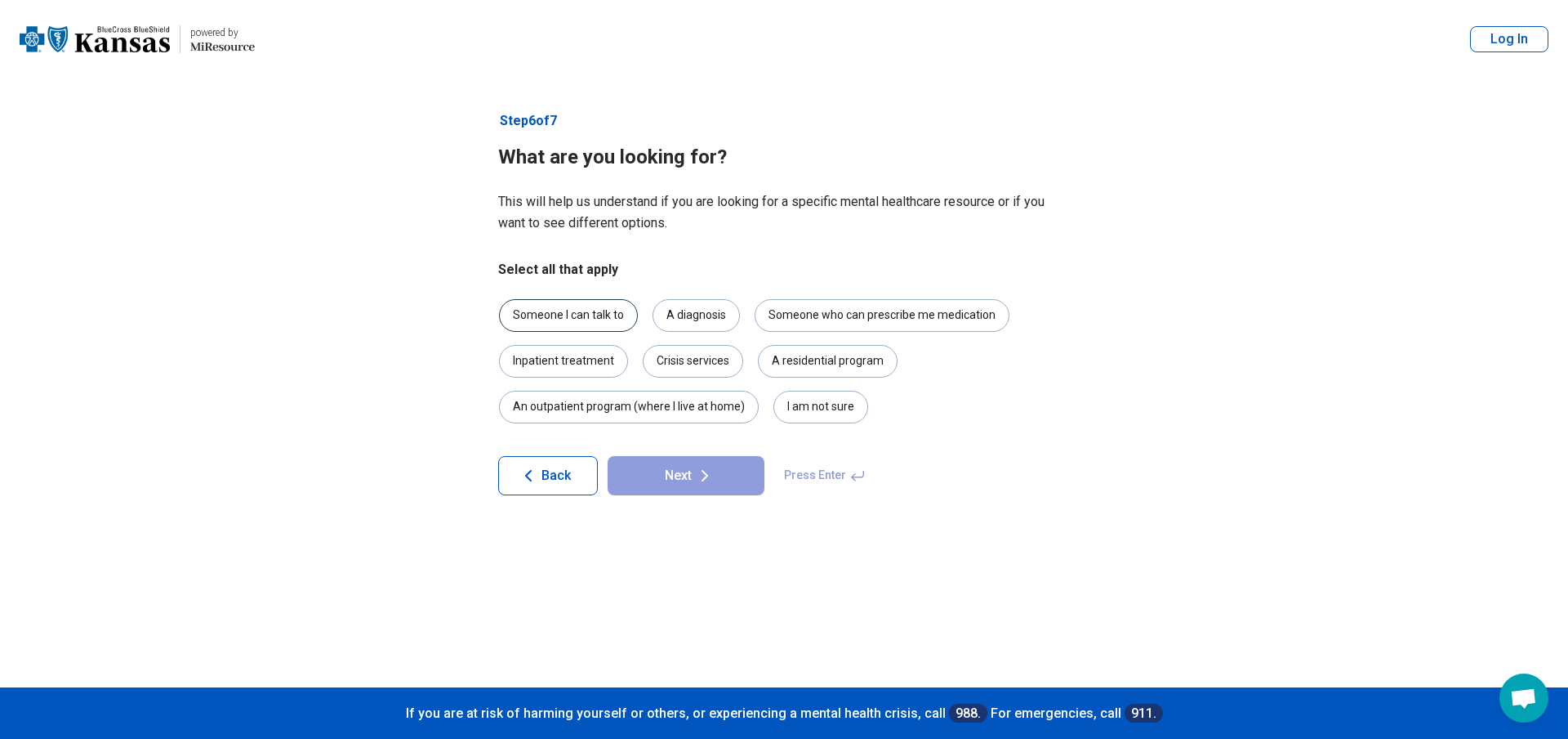
click at [611, 319] on div "Someone I can talk to" at bounding box center [568, 315] width 139 height 33
click at [686, 313] on div "A diagnosis" at bounding box center [695, 315] width 87 height 33
click at [682, 470] on button "Next" at bounding box center [685, 475] width 157 height 40
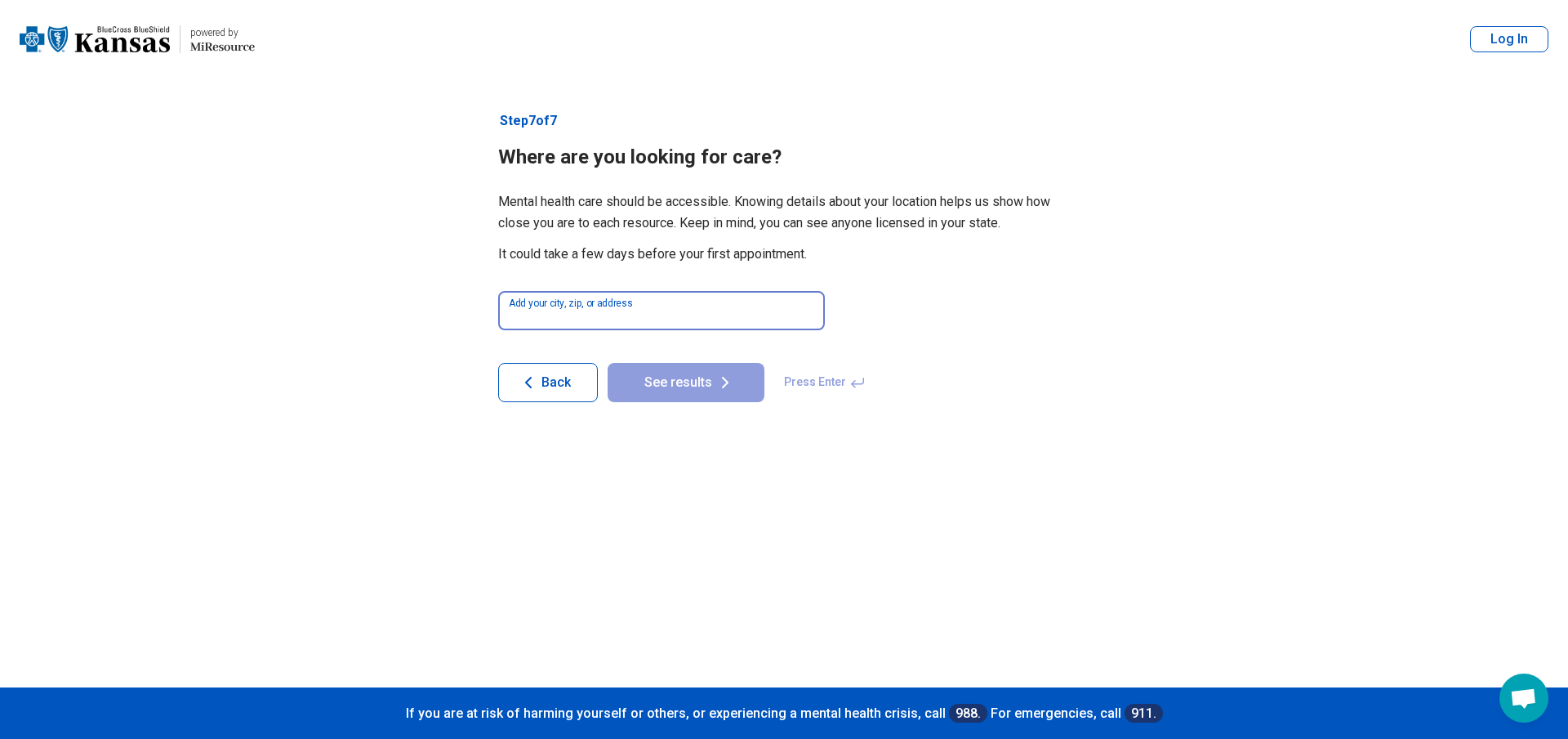
click at [686, 300] on input at bounding box center [661, 310] width 327 height 40
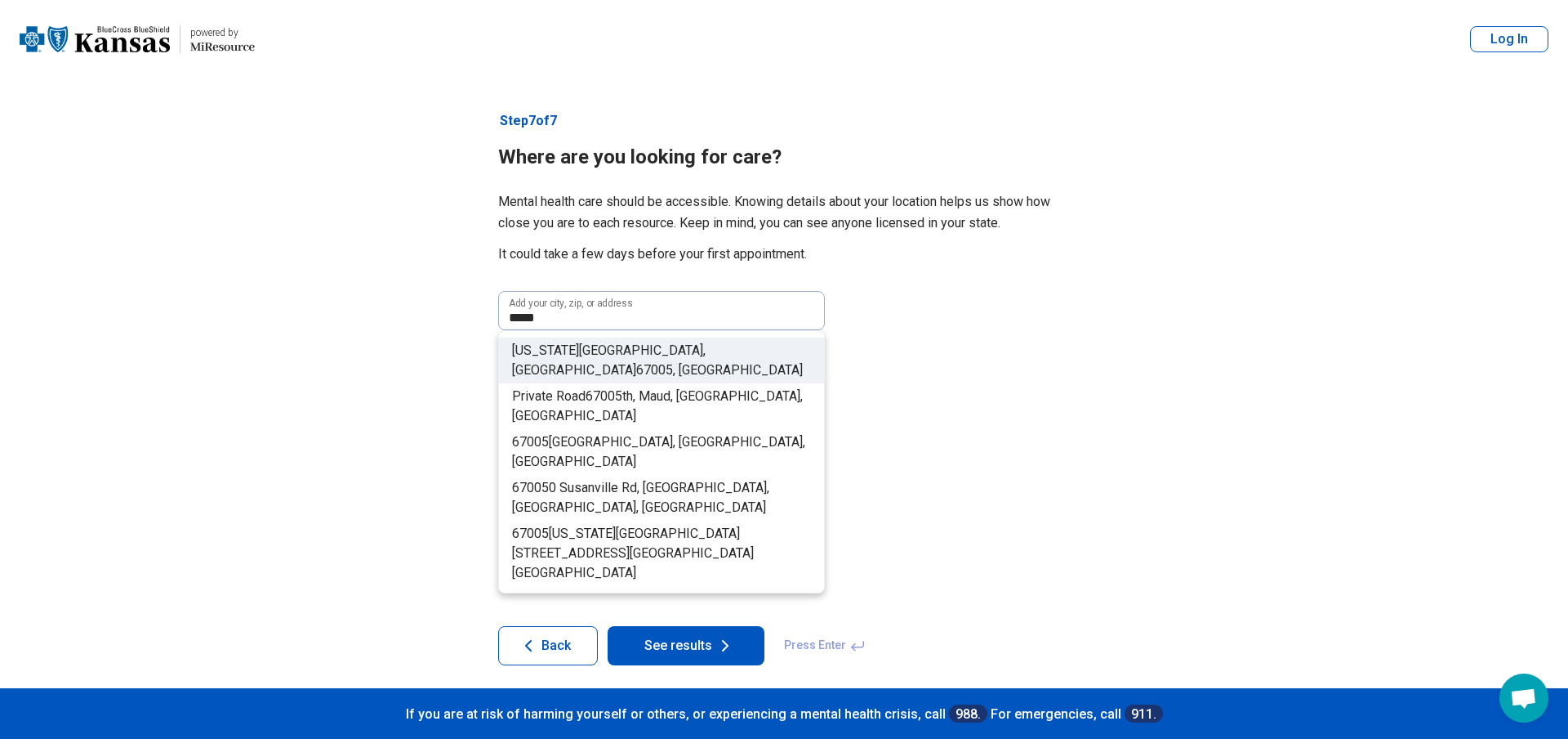
click at [673, 362] on span ", [GEOGRAPHIC_DATA]" at bounding box center [738, 370] width 130 height 16
type input "**********"
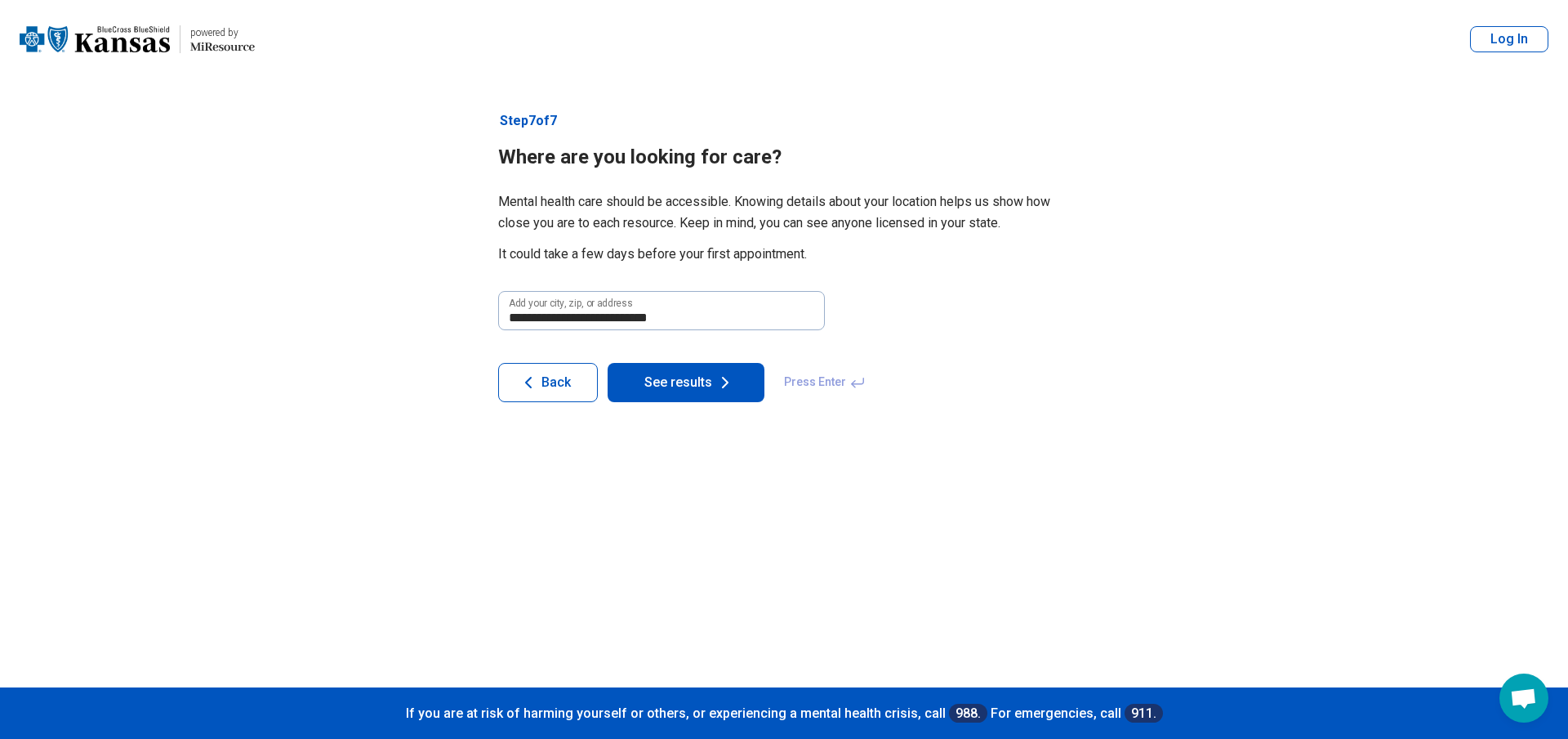
click at [671, 386] on button "See results" at bounding box center [685, 382] width 157 height 40
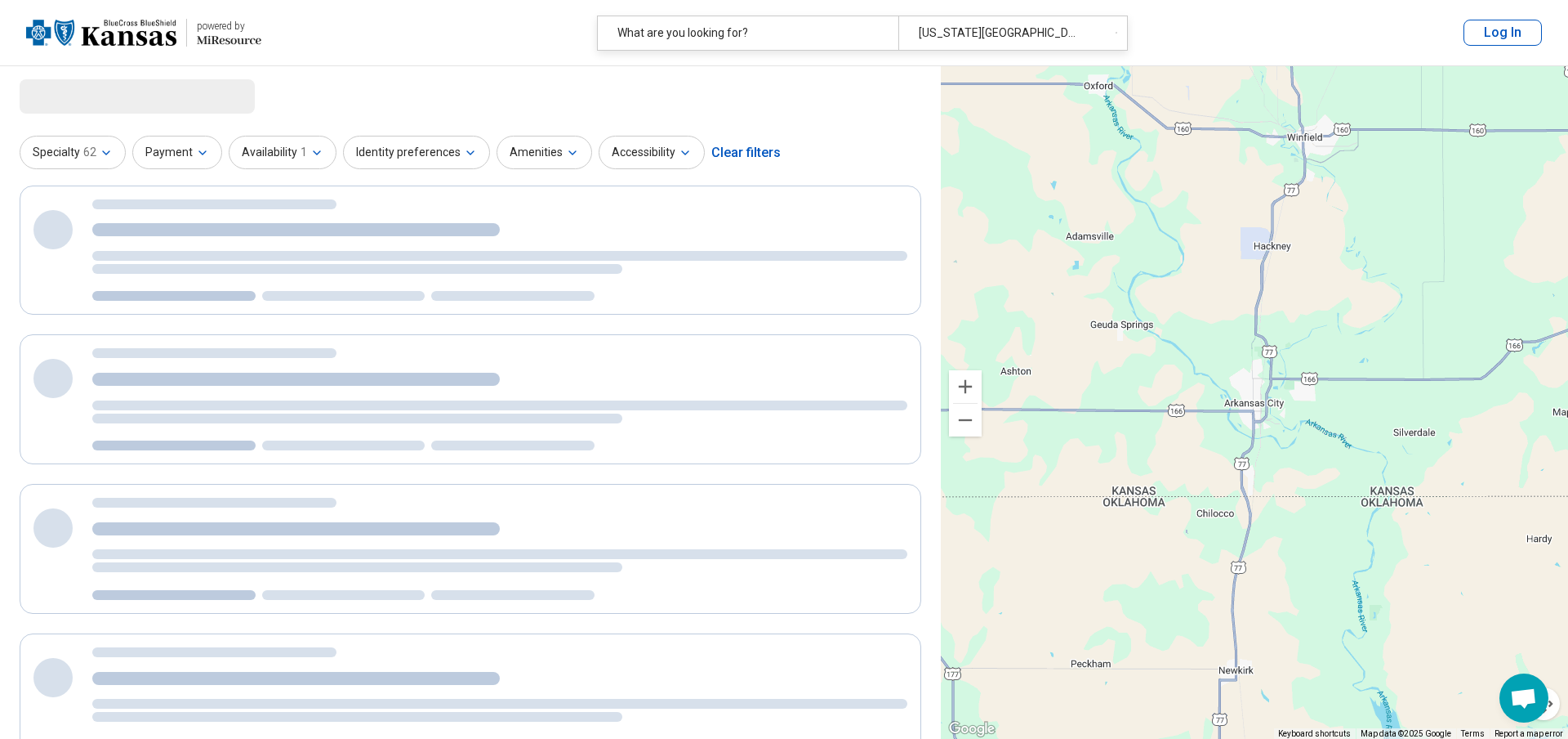
select select "***"
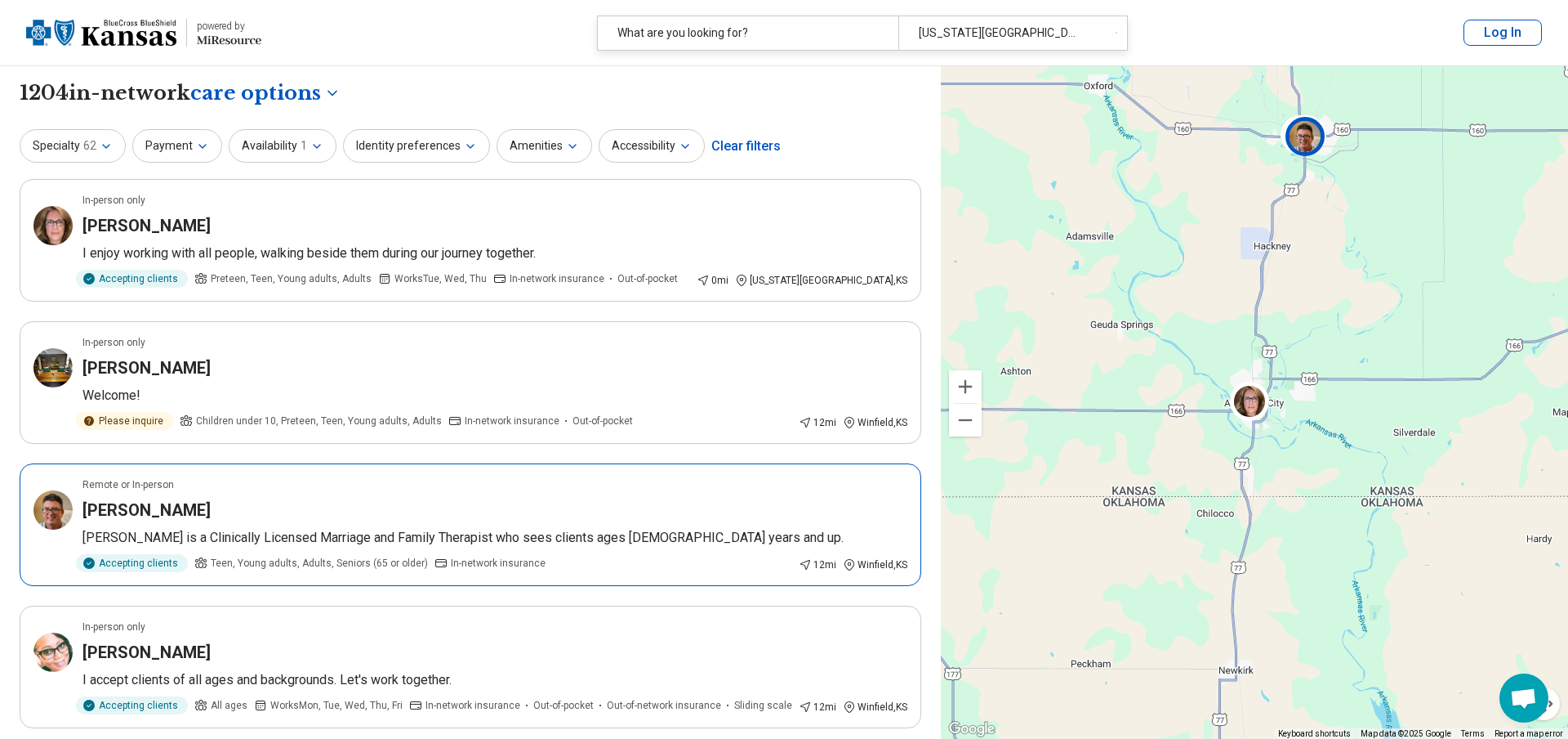
click at [674, 529] on p "[PERSON_NAME] is a Clinically Licensed Marriage and Family Therapist who sees c…" at bounding box center [495, 537] width 825 height 19
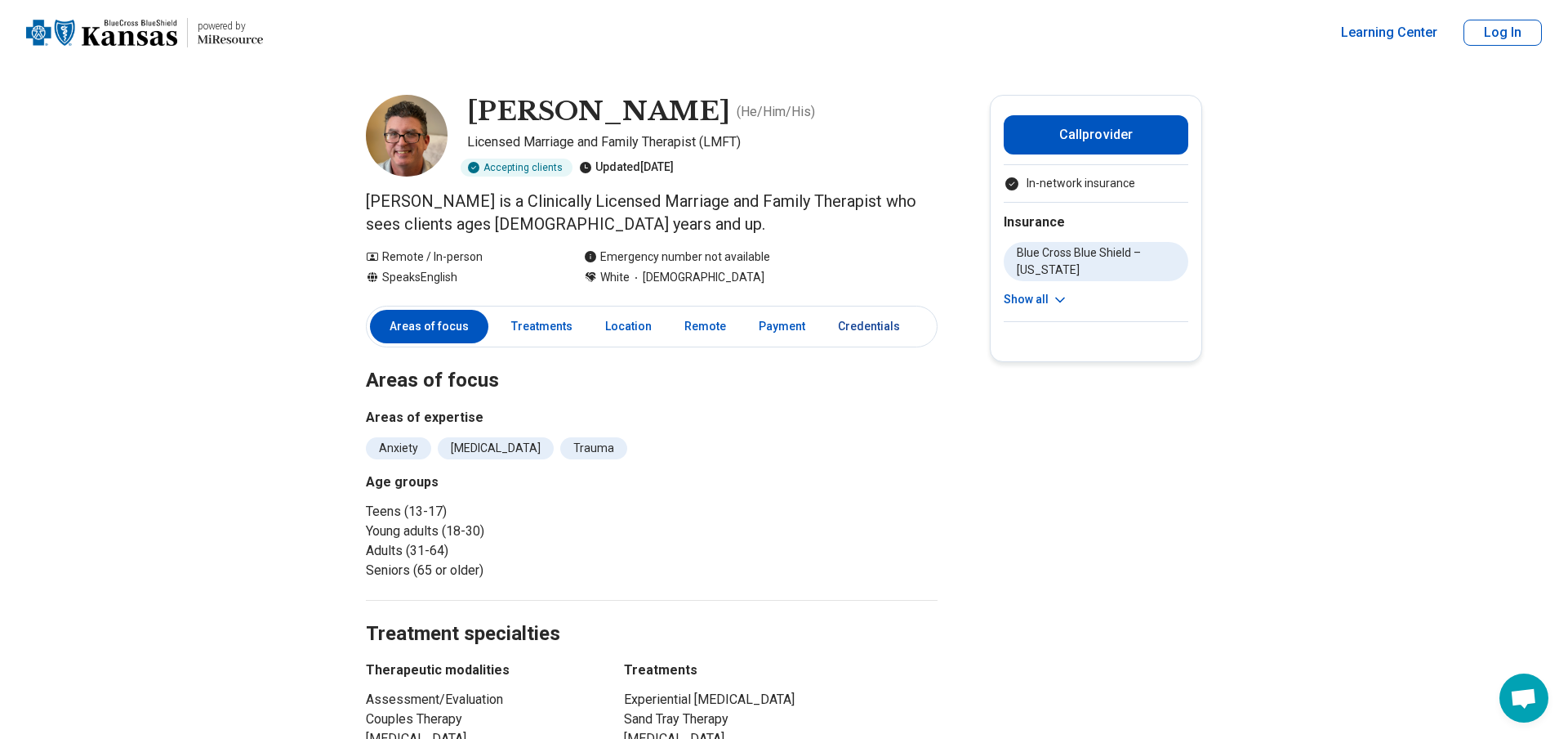
click at [855, 329] on link "Credentials" at bounding box center [874, 326] width 92 height 33
click at [549, 327] on link "Treatments" at bounding box center [542, 326] width 81 height 33
click at [1069, 136] on button "Call provider" at bounding box center [1096, 134] width 185 height 40
